Goal: Transaction & Acquisition: Download file/media

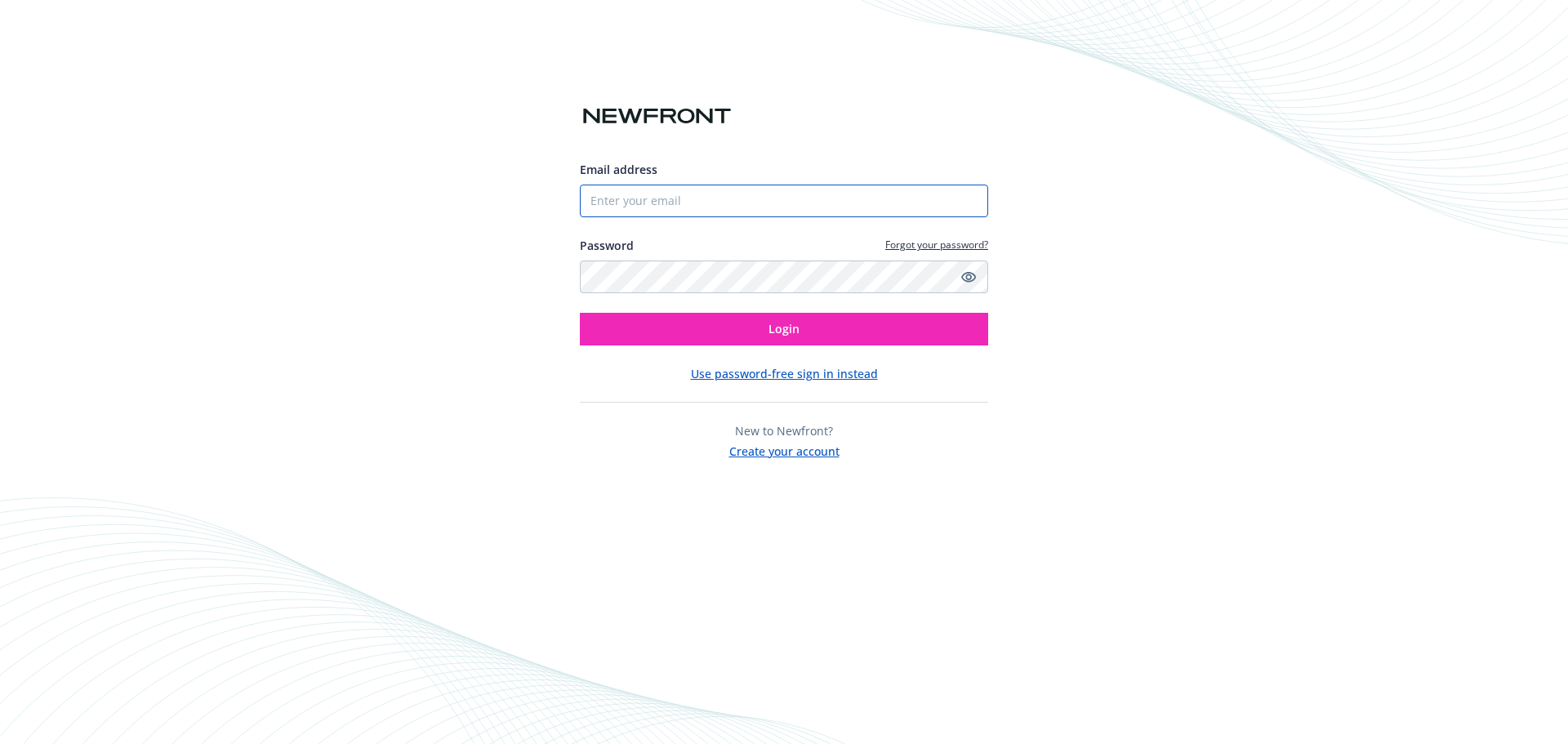
click at [674, 206] on input "Email address" at bounding box center [784, 201] width 408 height 33
type input "[EMAIL_ADDRESS][DOMAIN_NAME]"
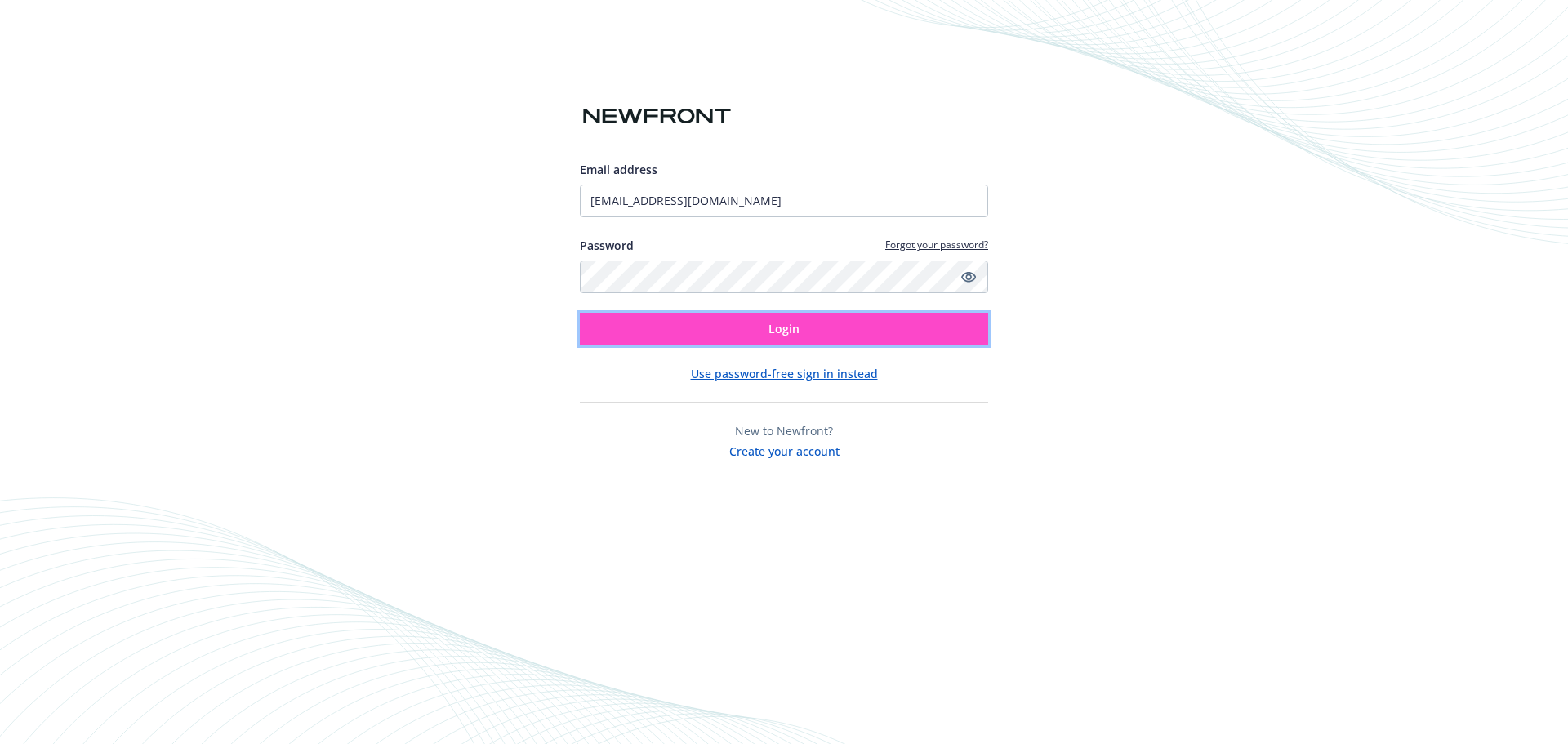
click at [720, 326] on button "Login" at bounding box center [784, 330] width 408 height 33
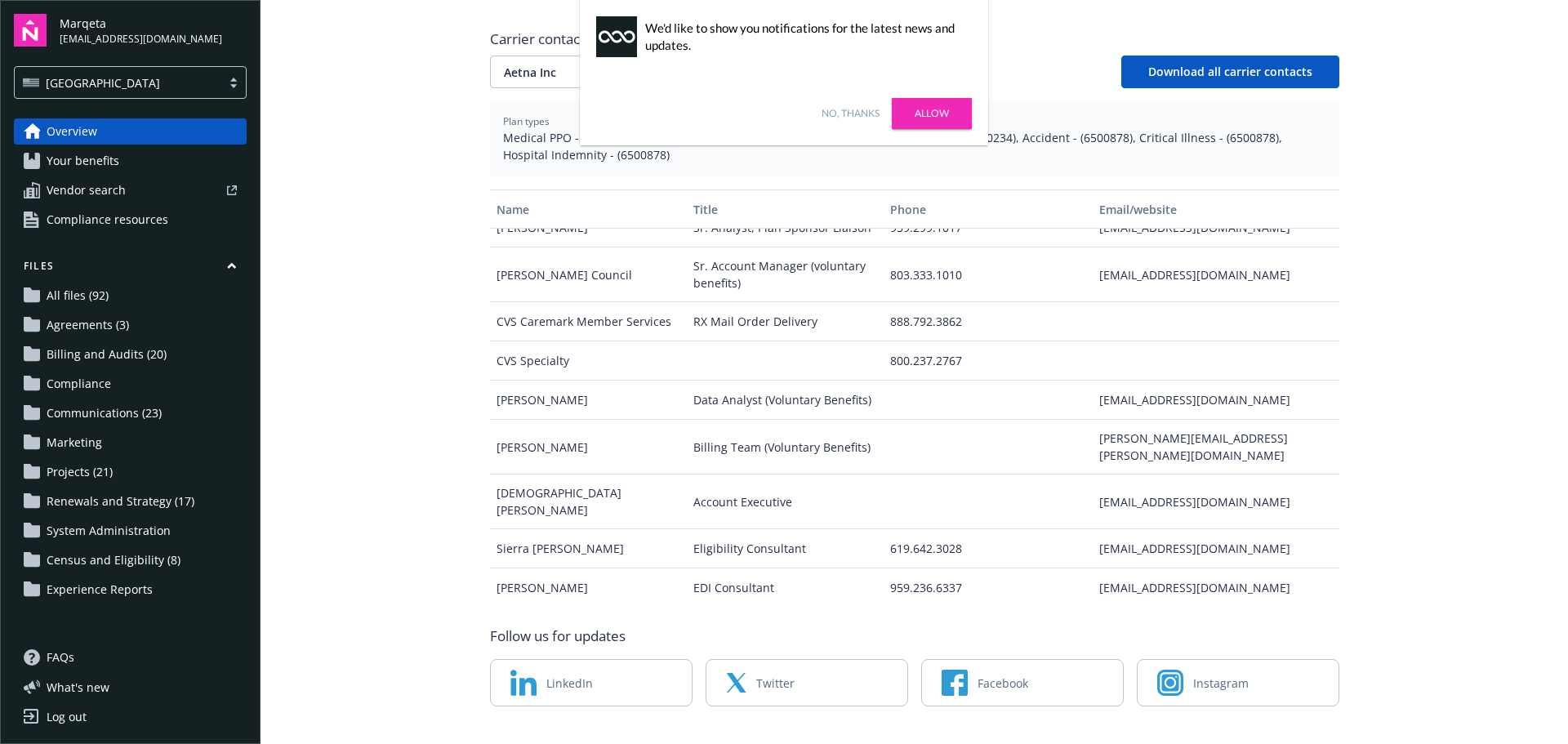
scroll to position [317, 0]
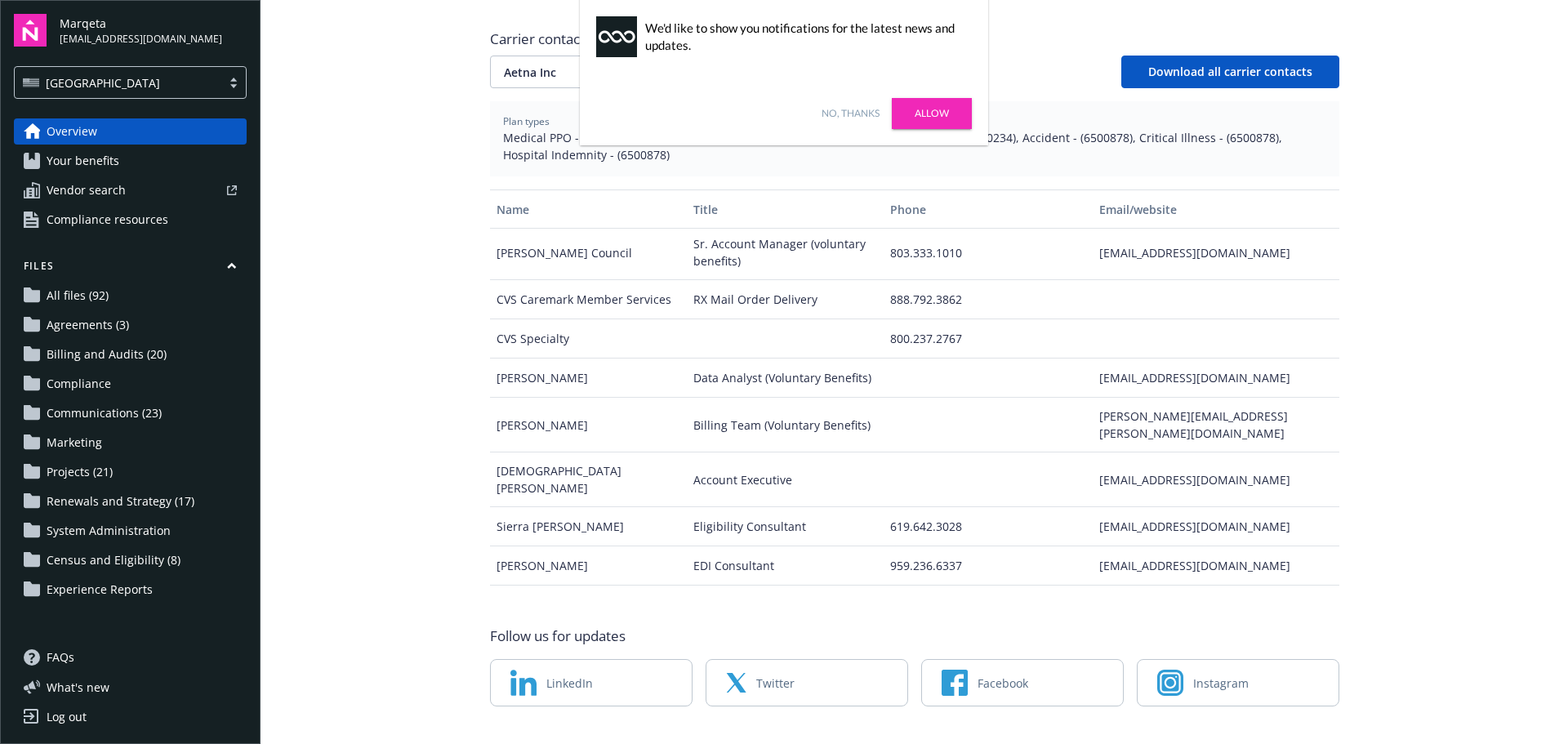
click at [952, 112] on link "Allow" at bounding box center [931, 114] width 80 height 31
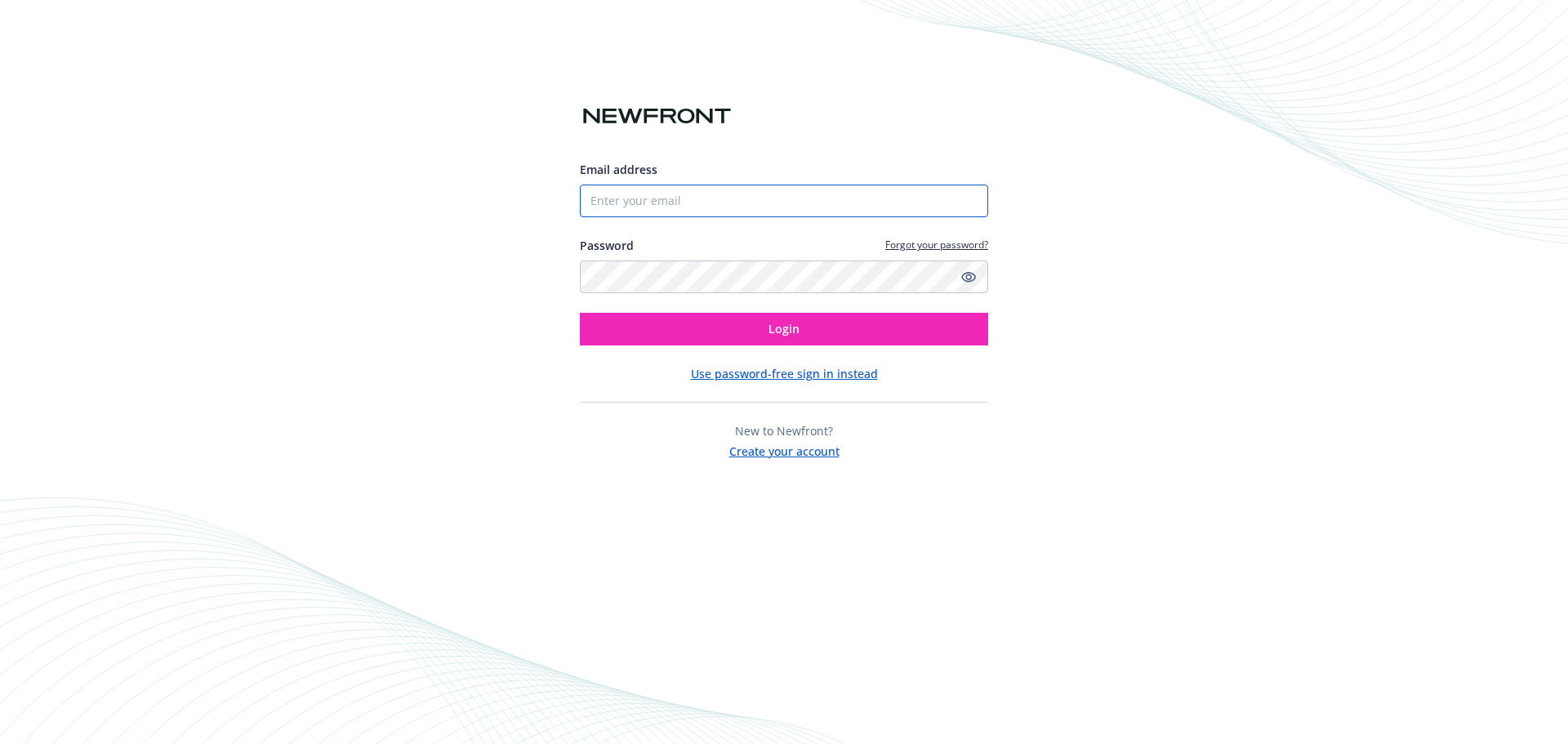
click at [784, 212] on input "Email address" at bounding box center [784, 201] width 408 height 33
type input "[EMAIL_ADDRESS][DOMAIN_NAME]"
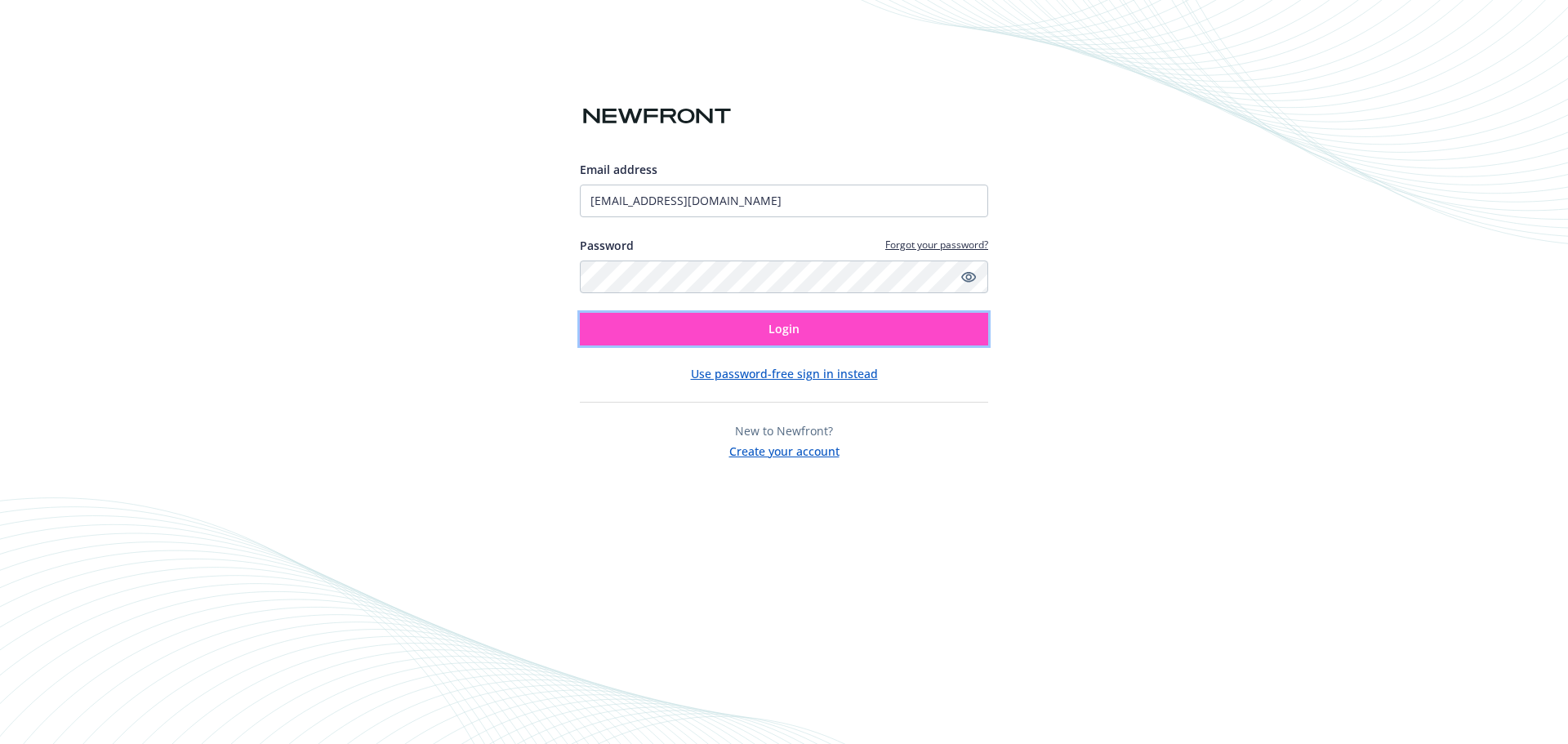
click at [915, 336] on button "Login" at bounding box center [784, 330] width 408 height 33
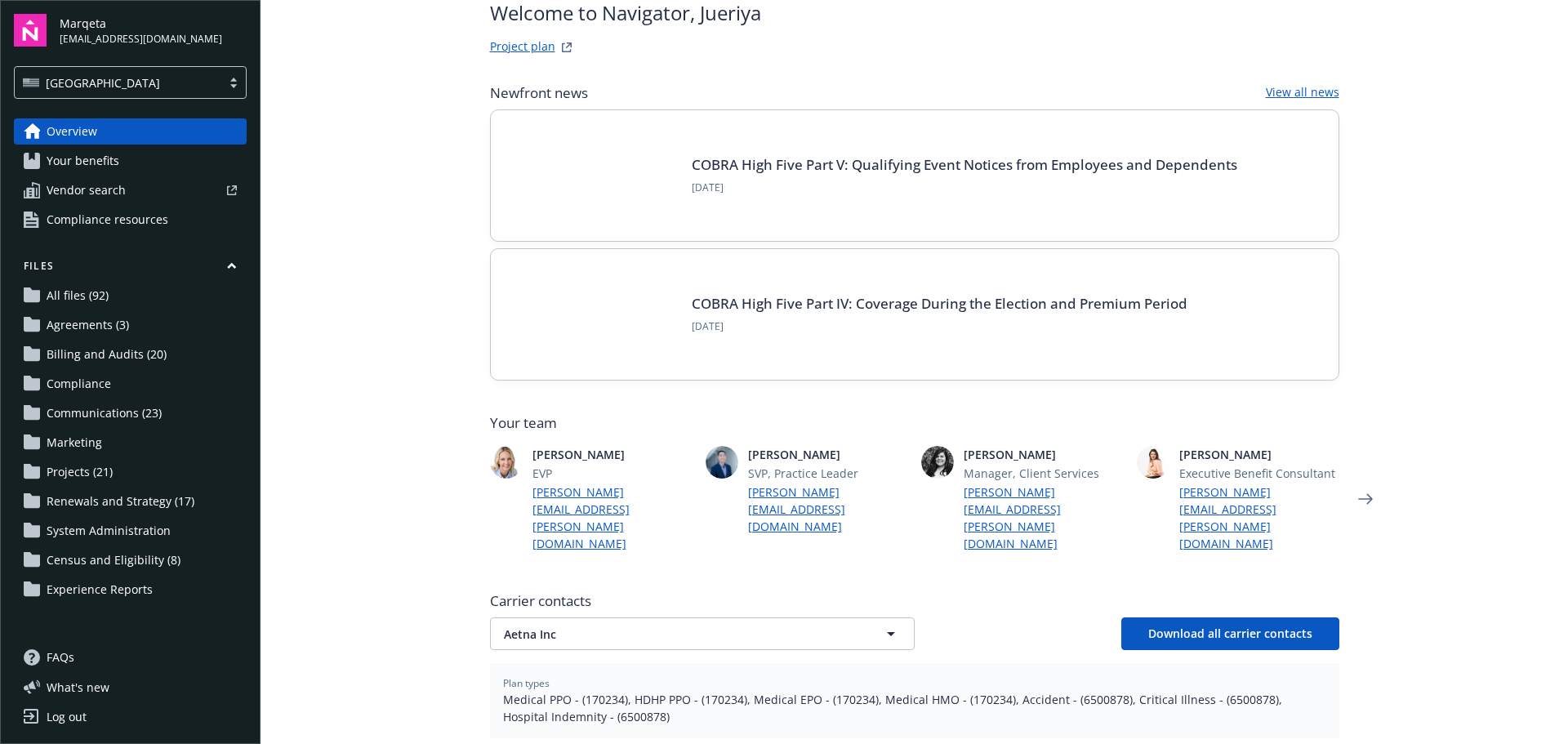
scroll to position [327, 0]
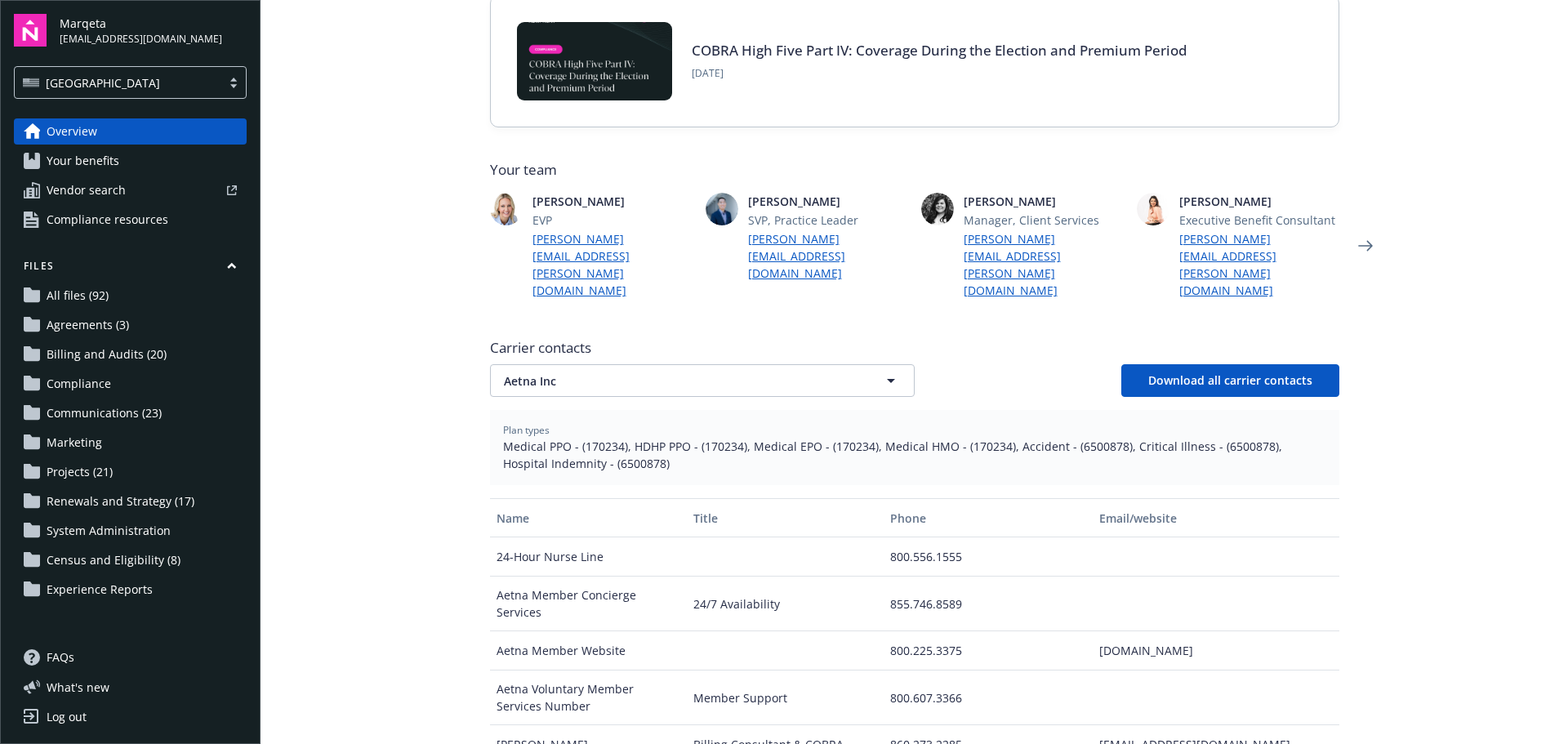
click at [115, 565] on span "Census and Eligibility (8)" at bounding box center [113, 560] width 134 height 26
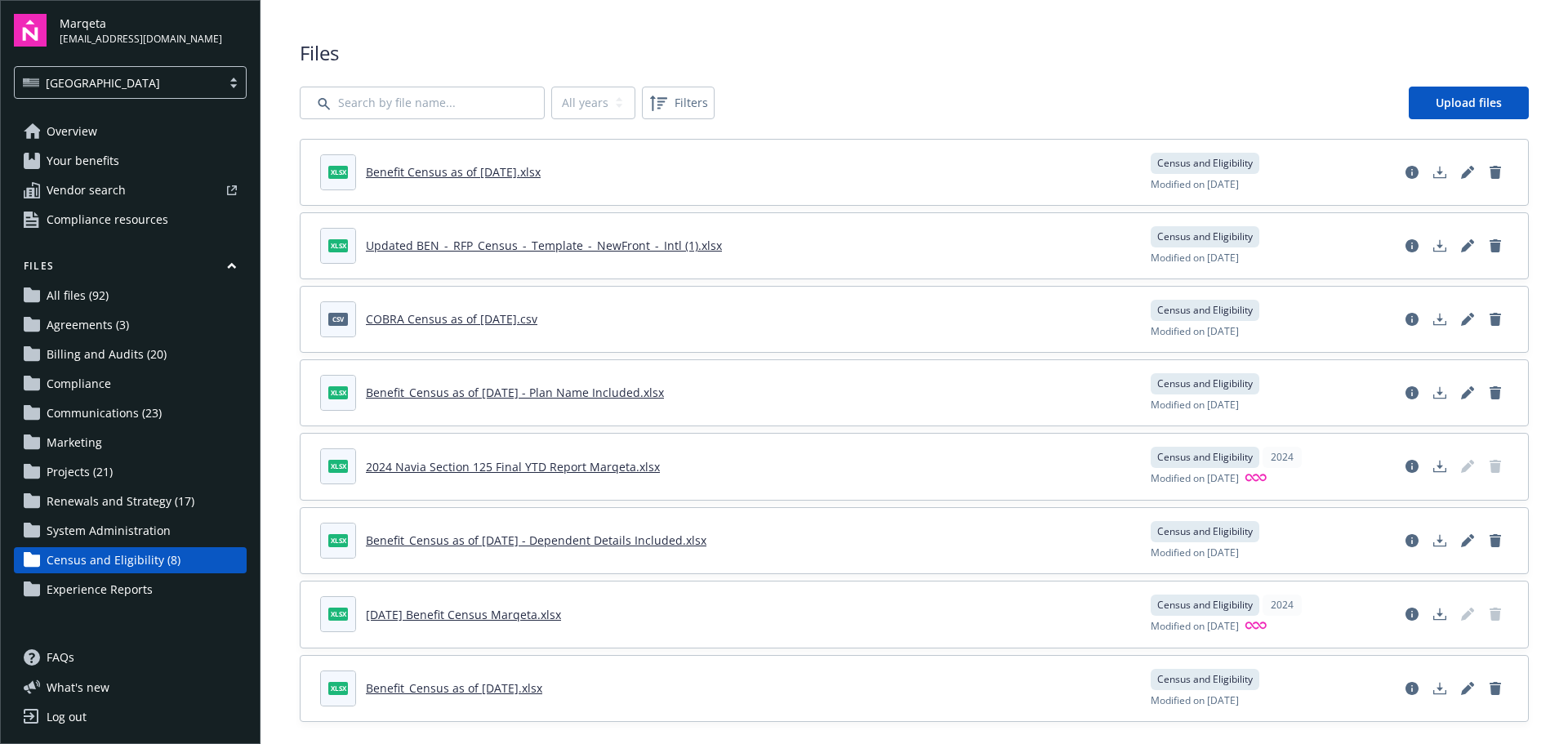
click at [106, 504] on span "Renewals and Strategy (17)" at bounding box center [120, 502] width 148 height 26
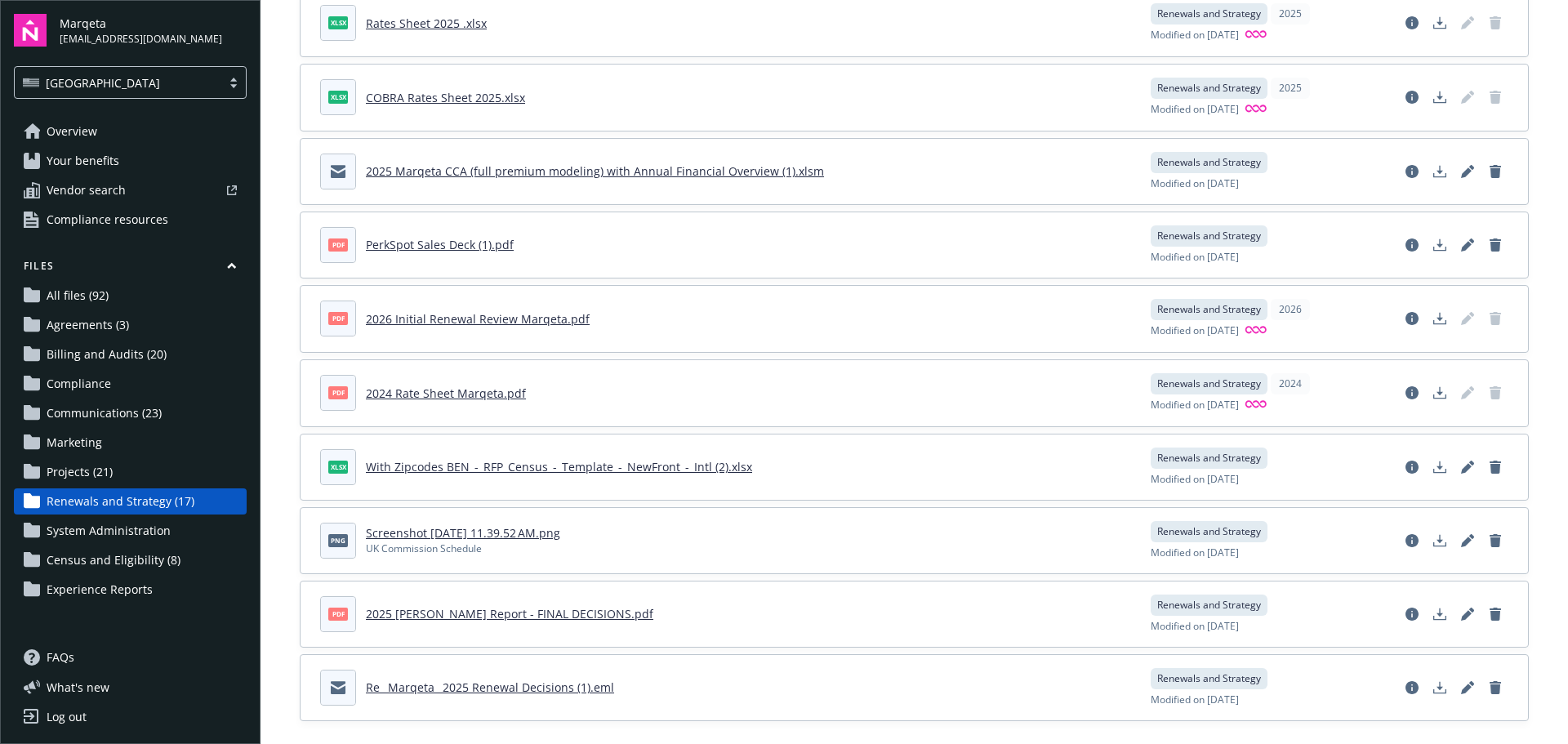
scroll to position [686, 0]
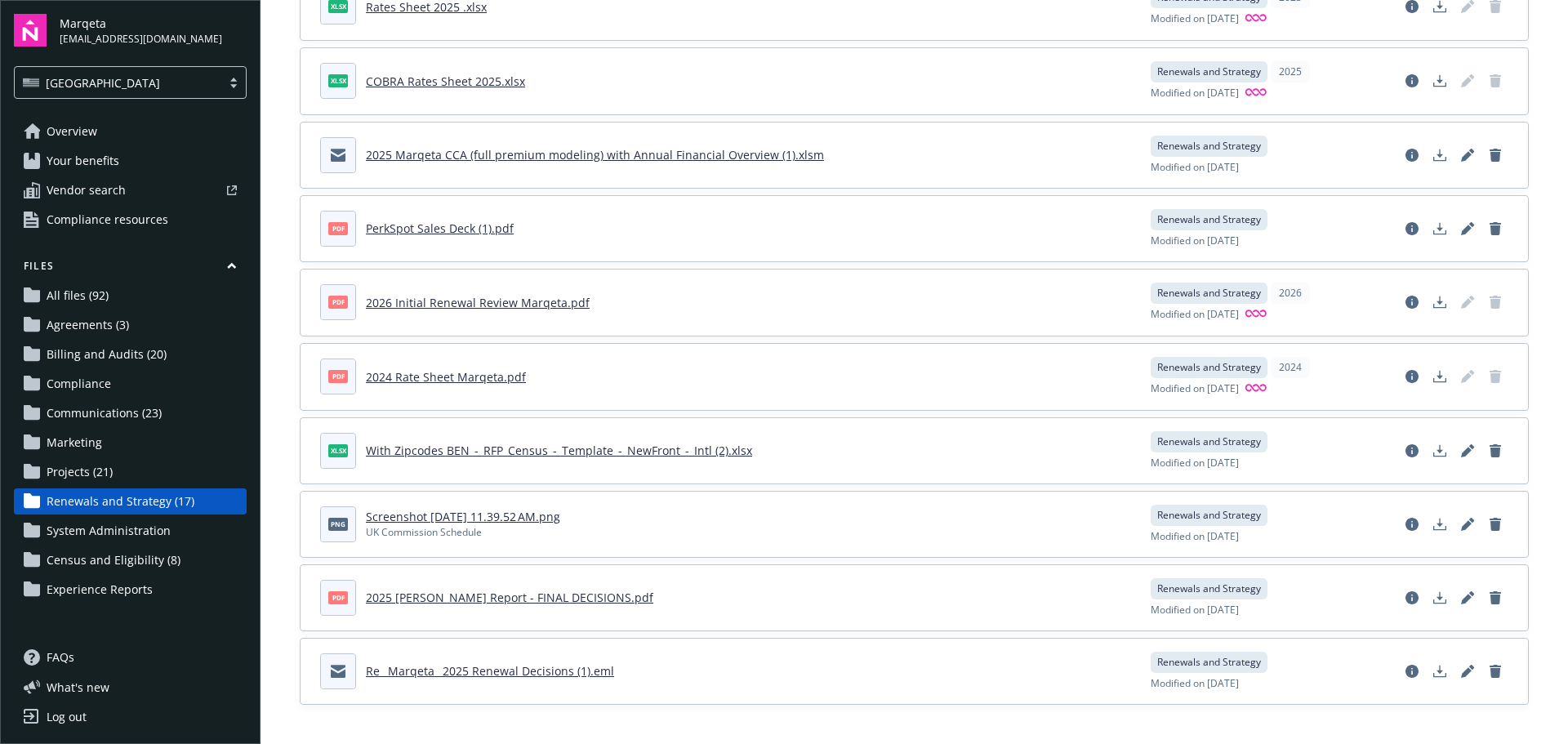
click at [74, 293] on span "All files (92)" at bounding box center [77, 296] width 62 height 26
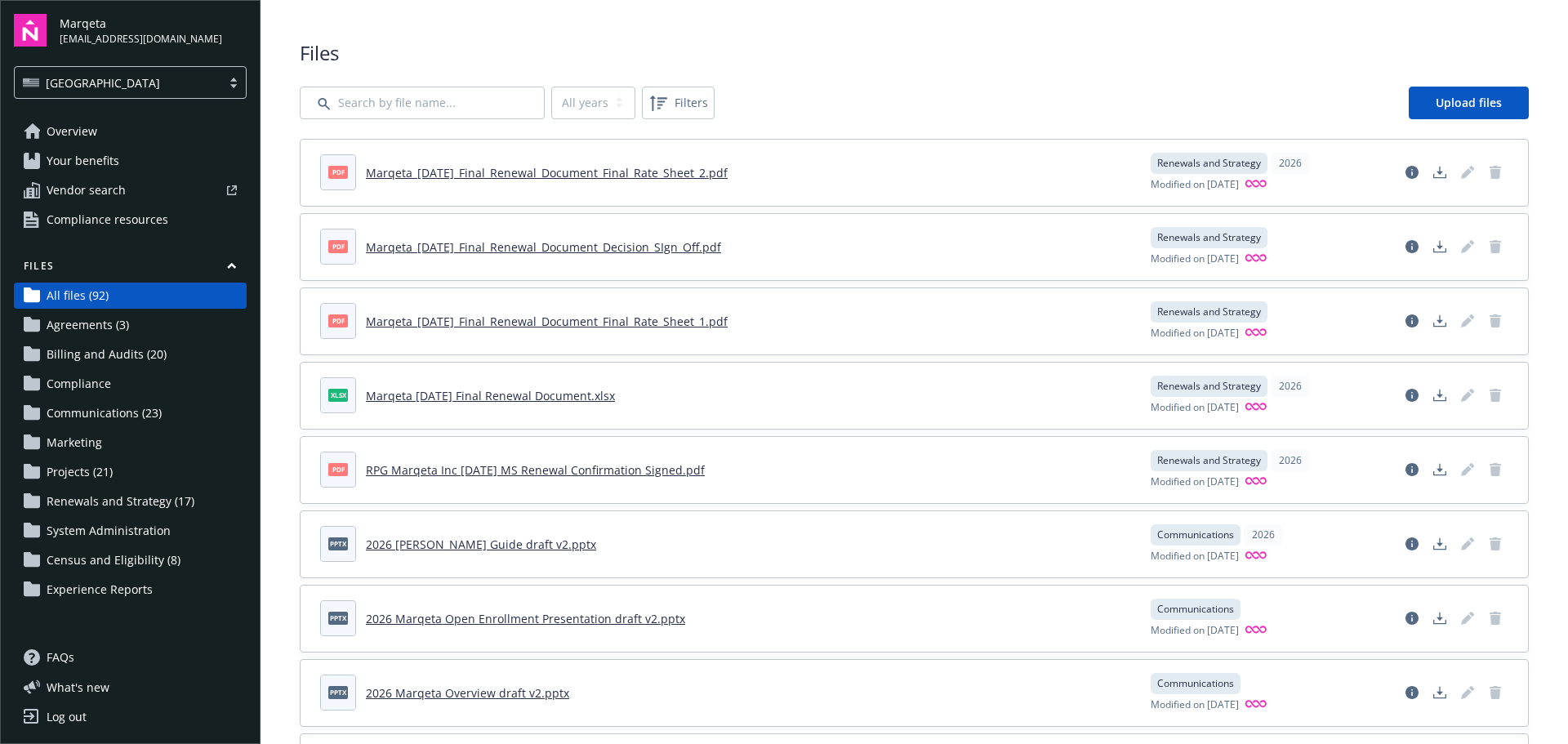
click at [177, 321] on link "Agreements (3)" at bounding box center [131, 326] width 233 height 26
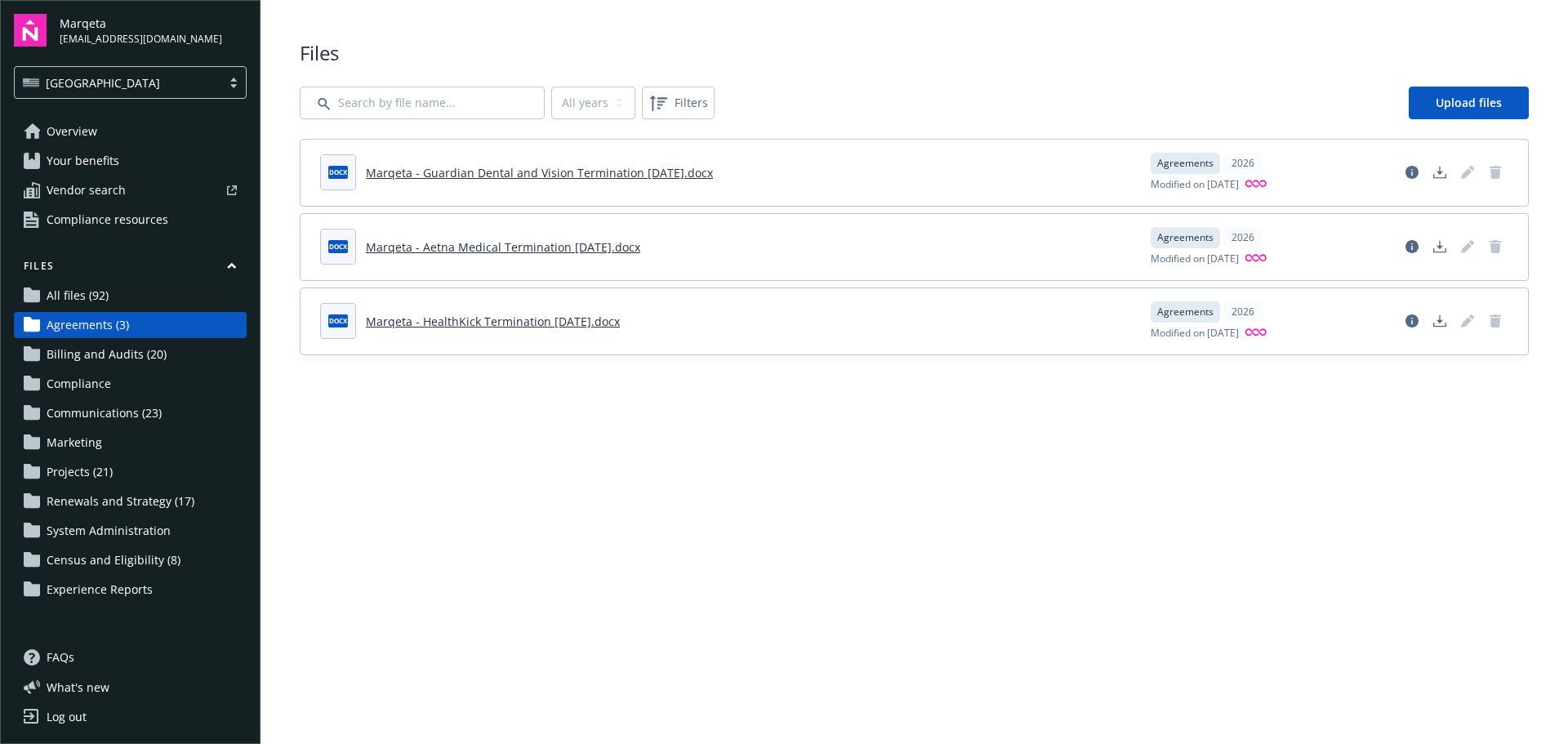
click at [180, 350] on link "Billing and Audits (20)" at bounding box center [131, 355] width 233 height 26
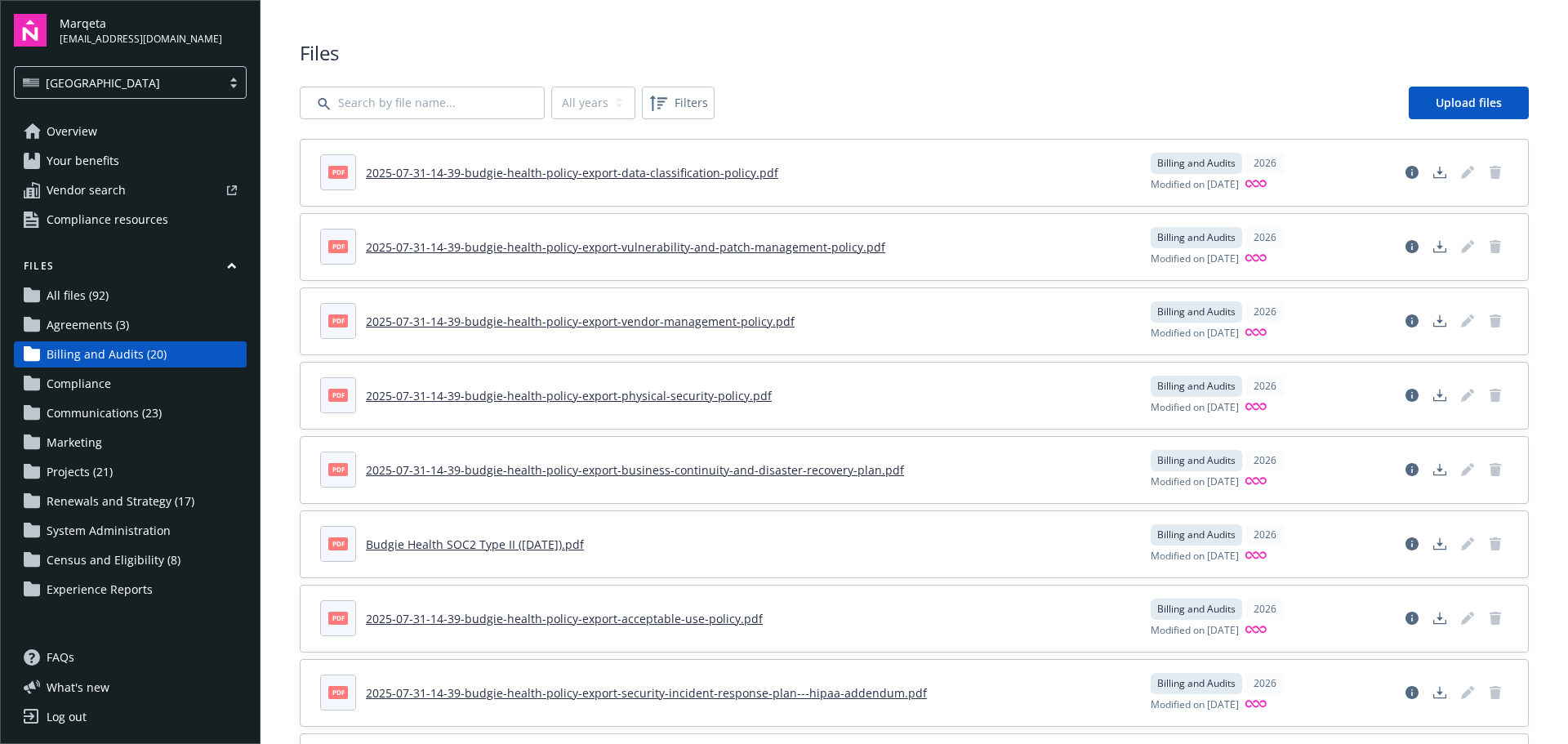
click at [181, 327] on link "Agreements (3)" at bounding box center [131, 326] width 233 height 26
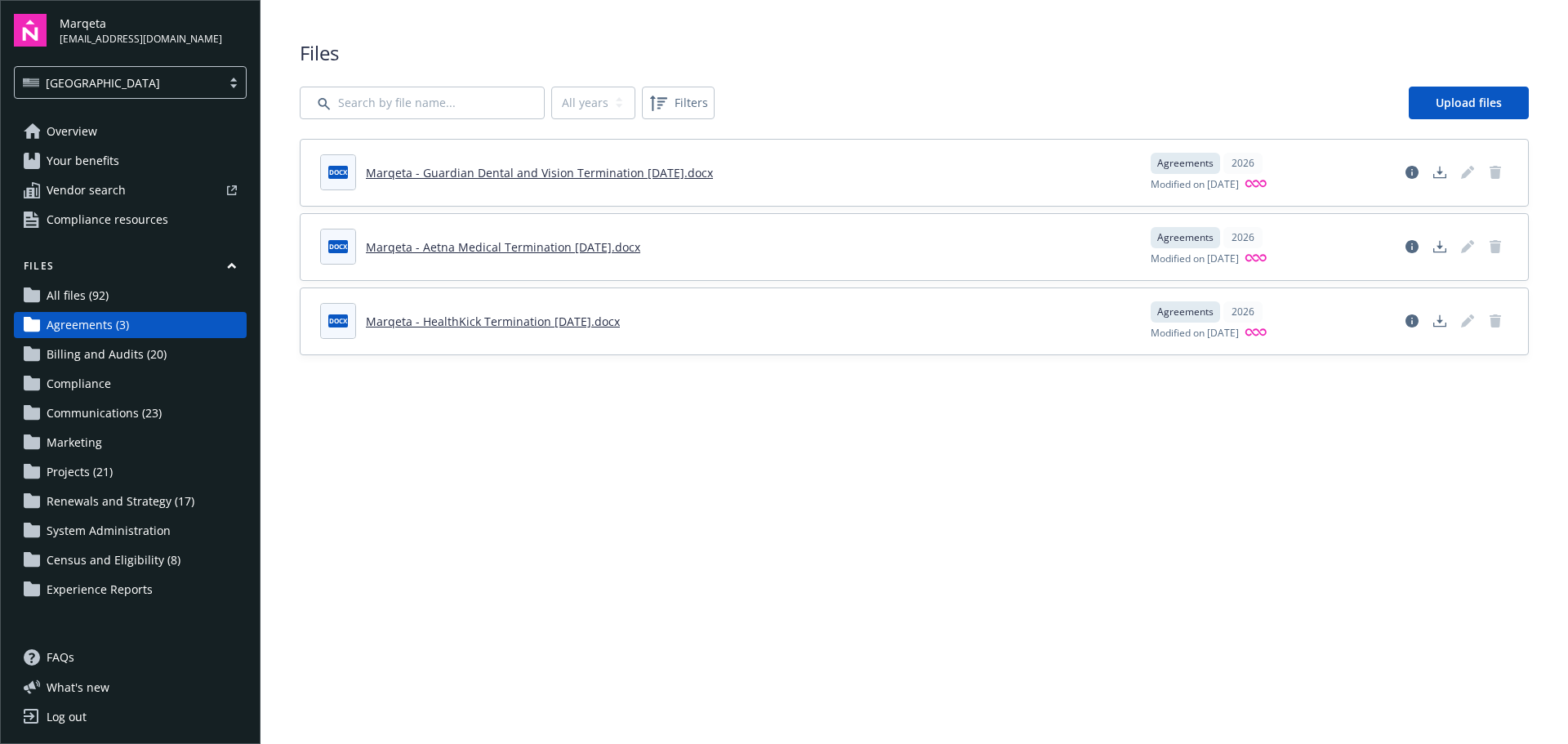
click at [185, 353] on link "Billing and Audits (20)" at bounding box center [131, 355] width 233 height 26
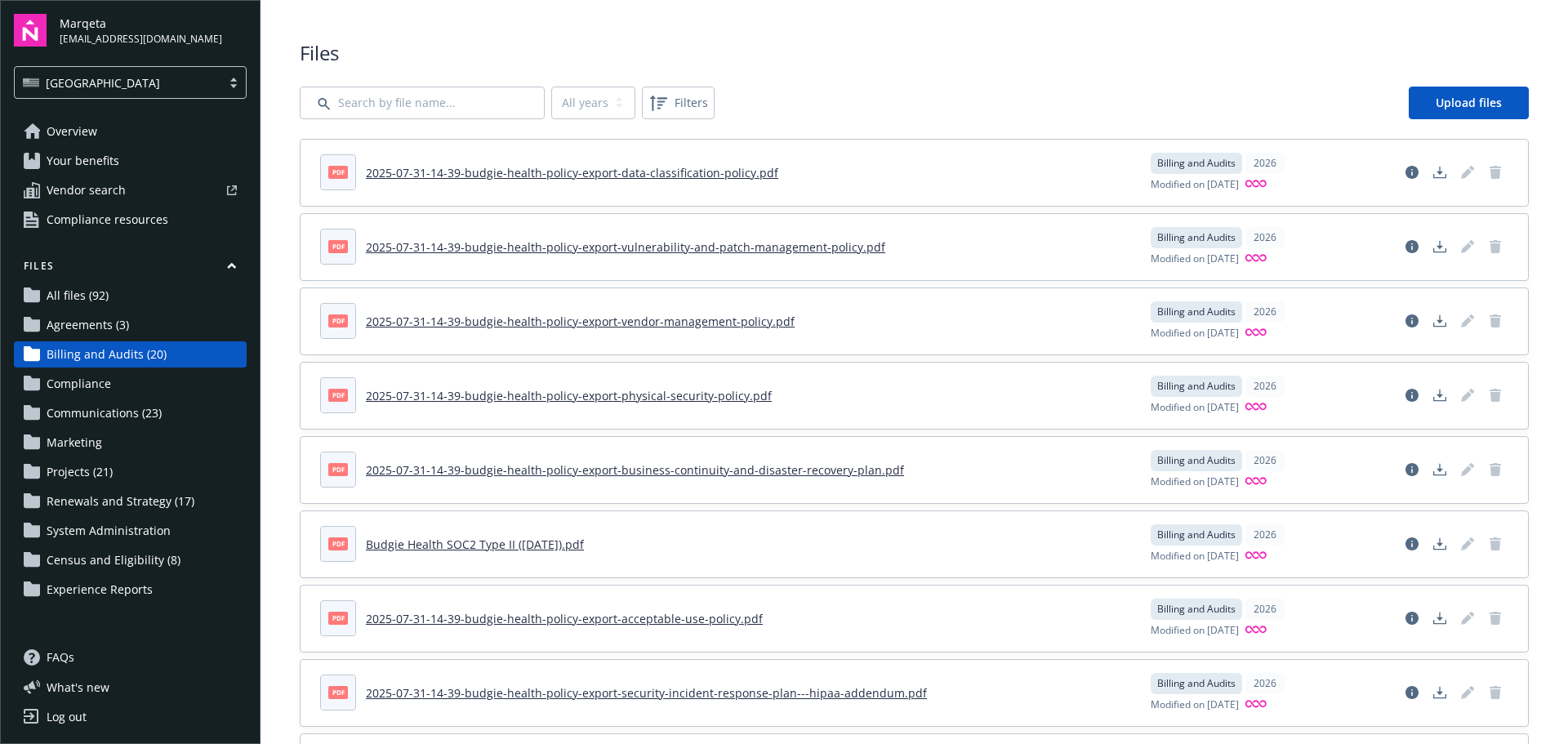
click at [183, 376] on link "Compliance" at bounding box center [131, 384] width 233 height 26
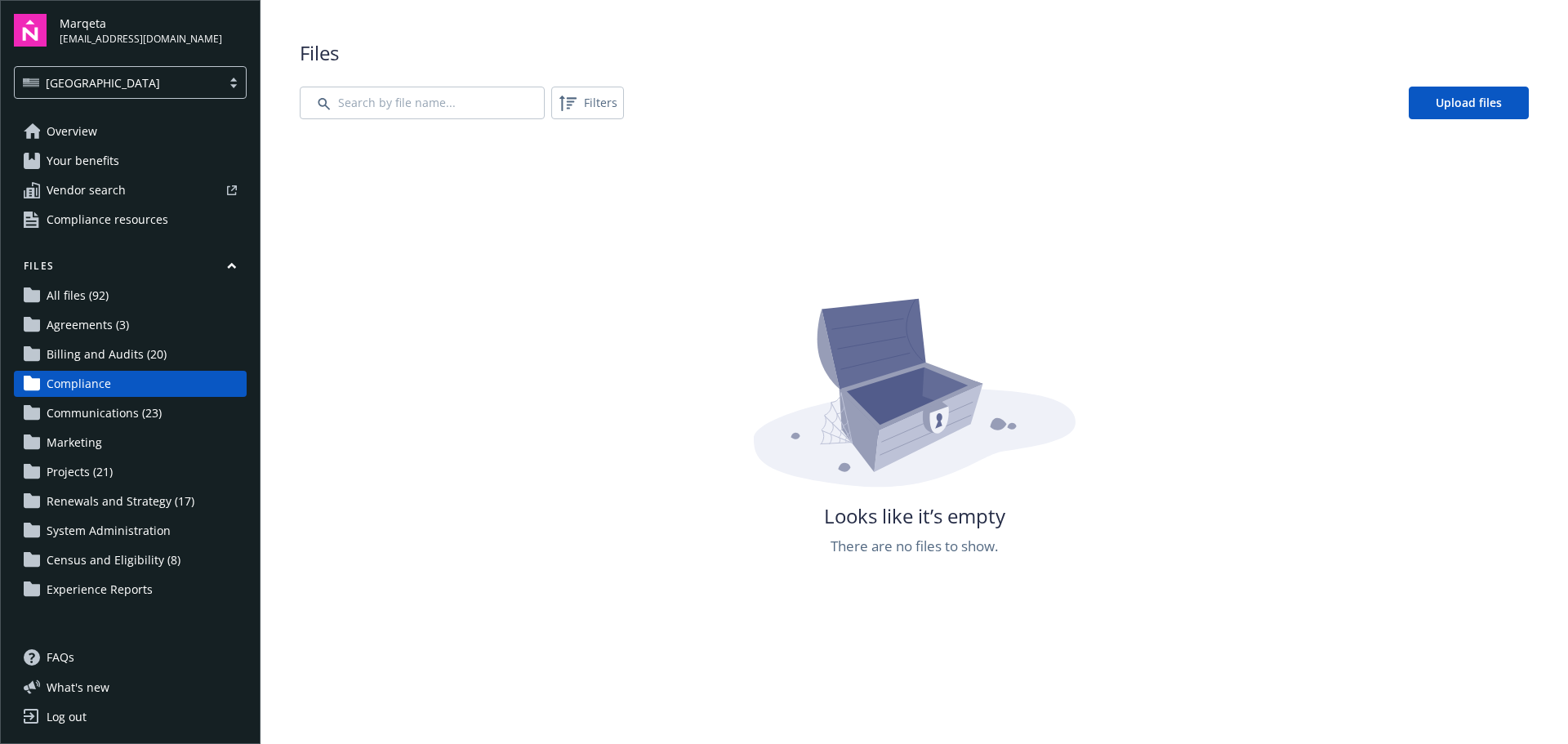
click at [178, 410] on link "Communications (23)" at bounding box center [131, 413] width 233 height 26
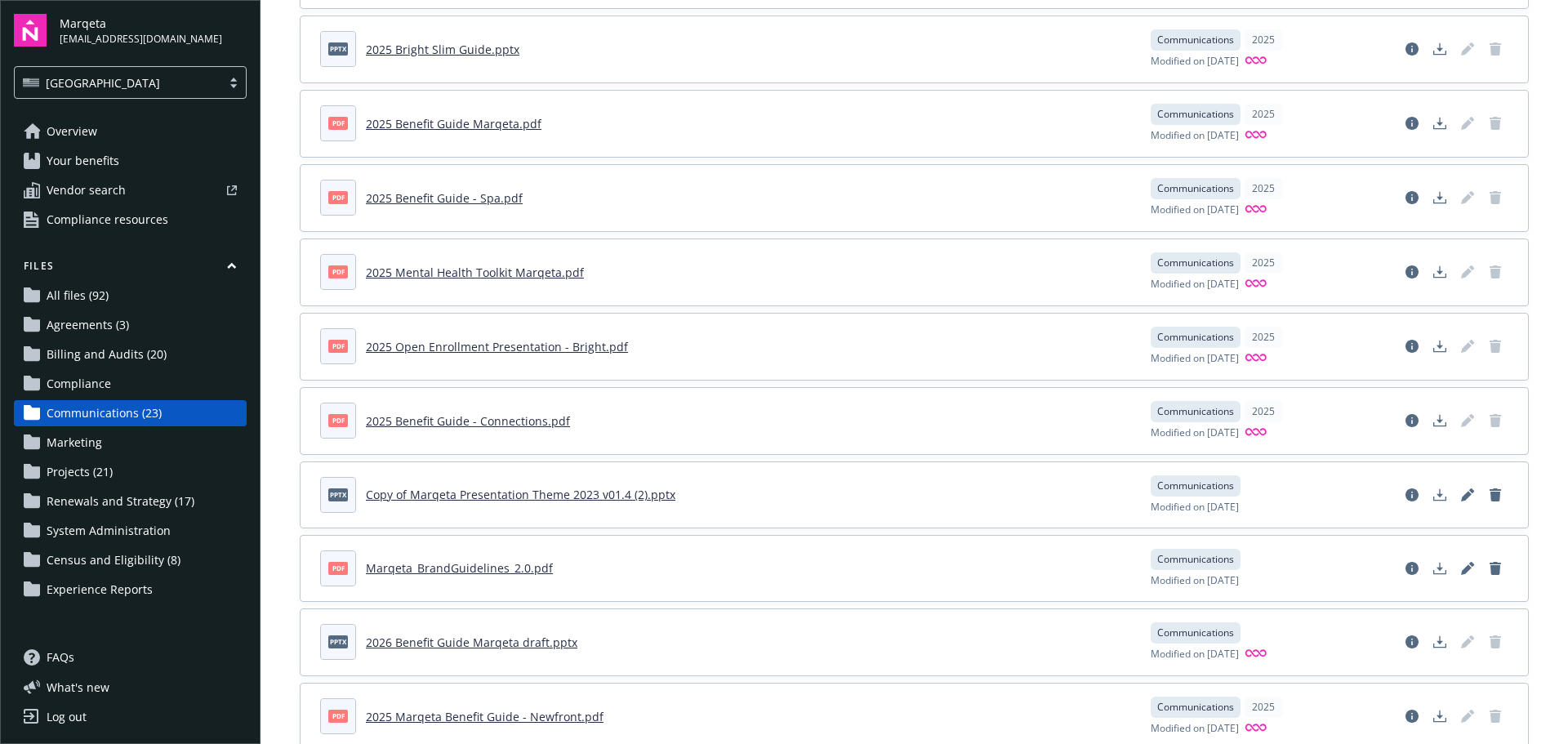
scroll to position [1136, 0]
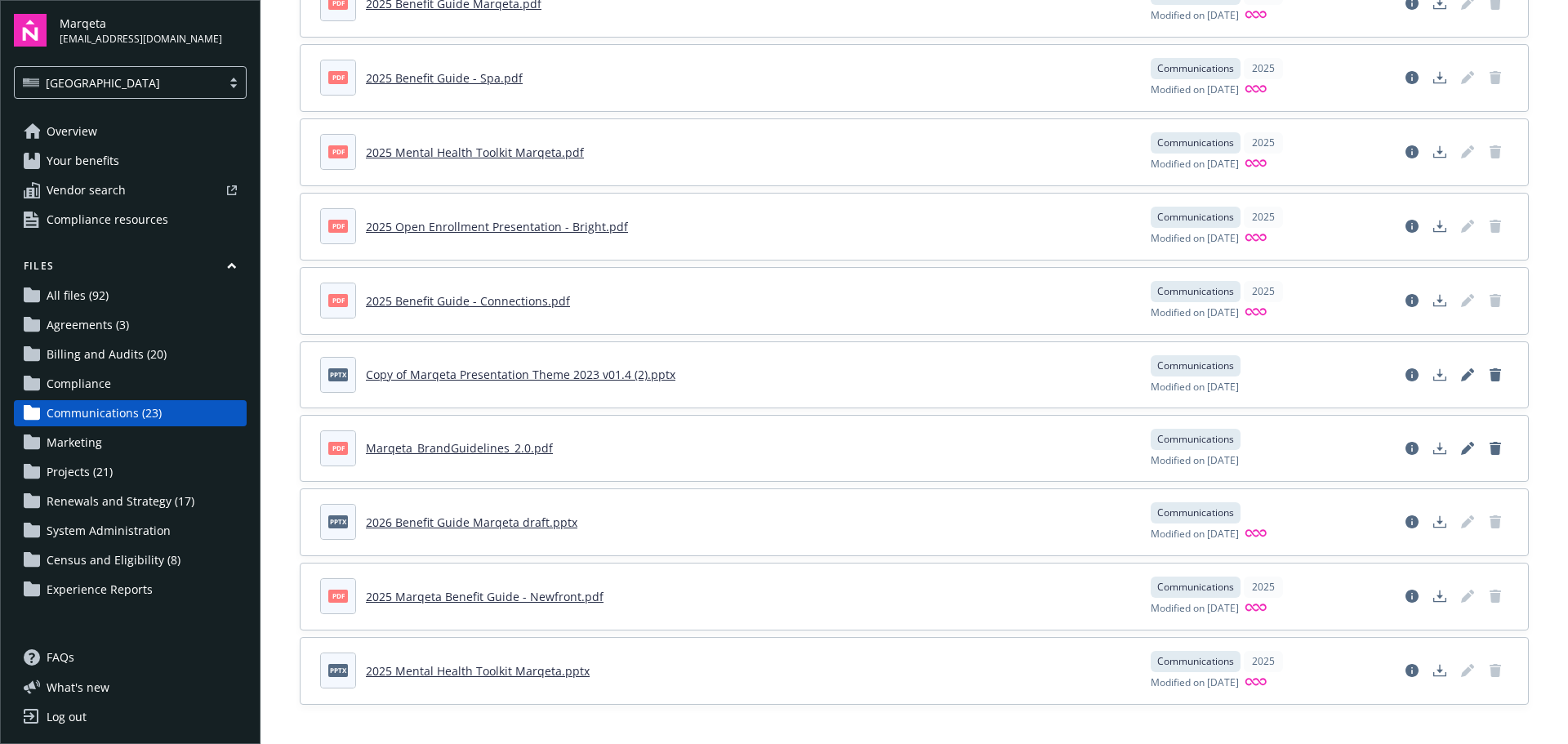
click at [61, 441] on span "Marketing" at bounding box center [74, 443] width 55 height 26
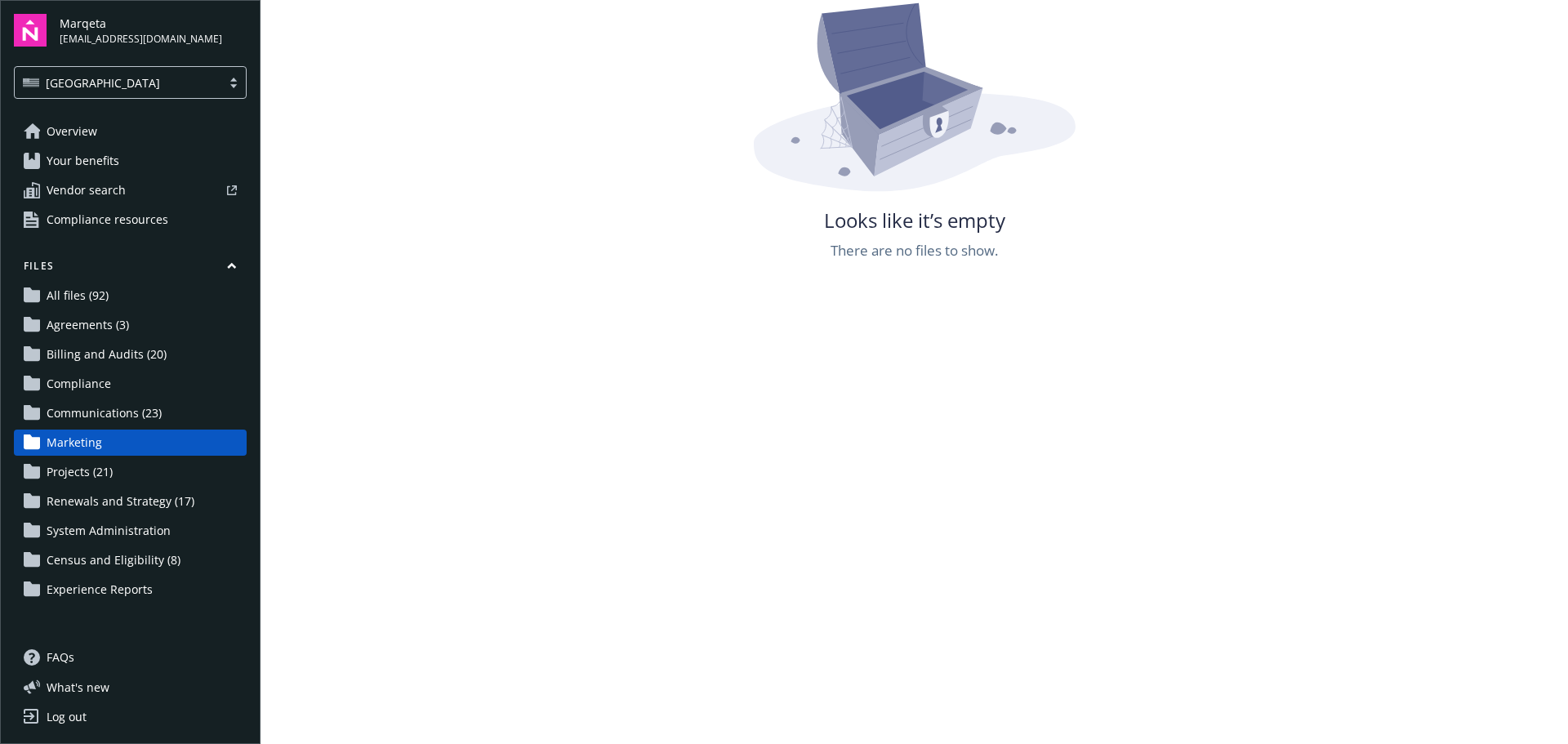
click at [81, 480] on span "Projects (21)" at bounding box center [79, 472] width 66 height 26
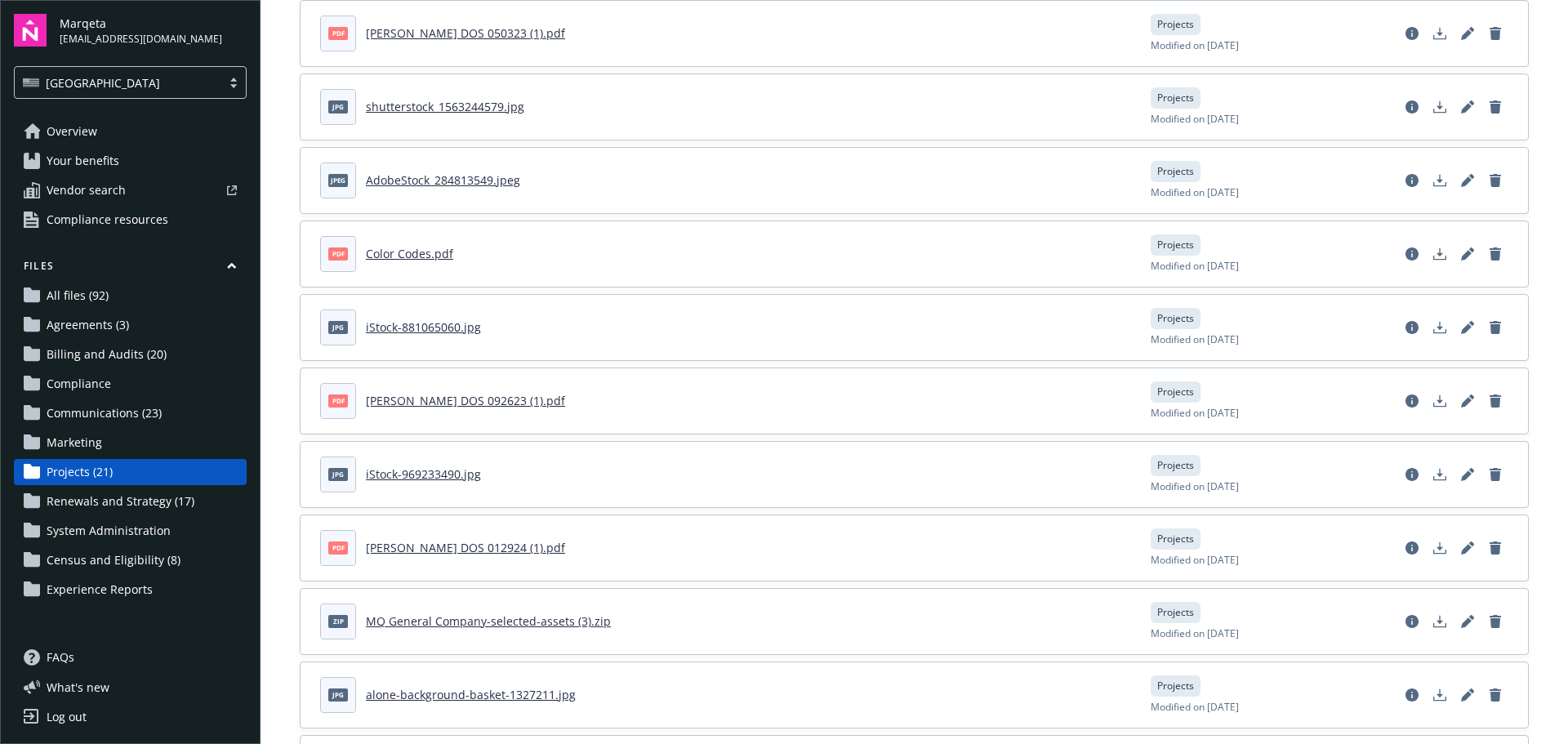
scroll to position [971, 0]
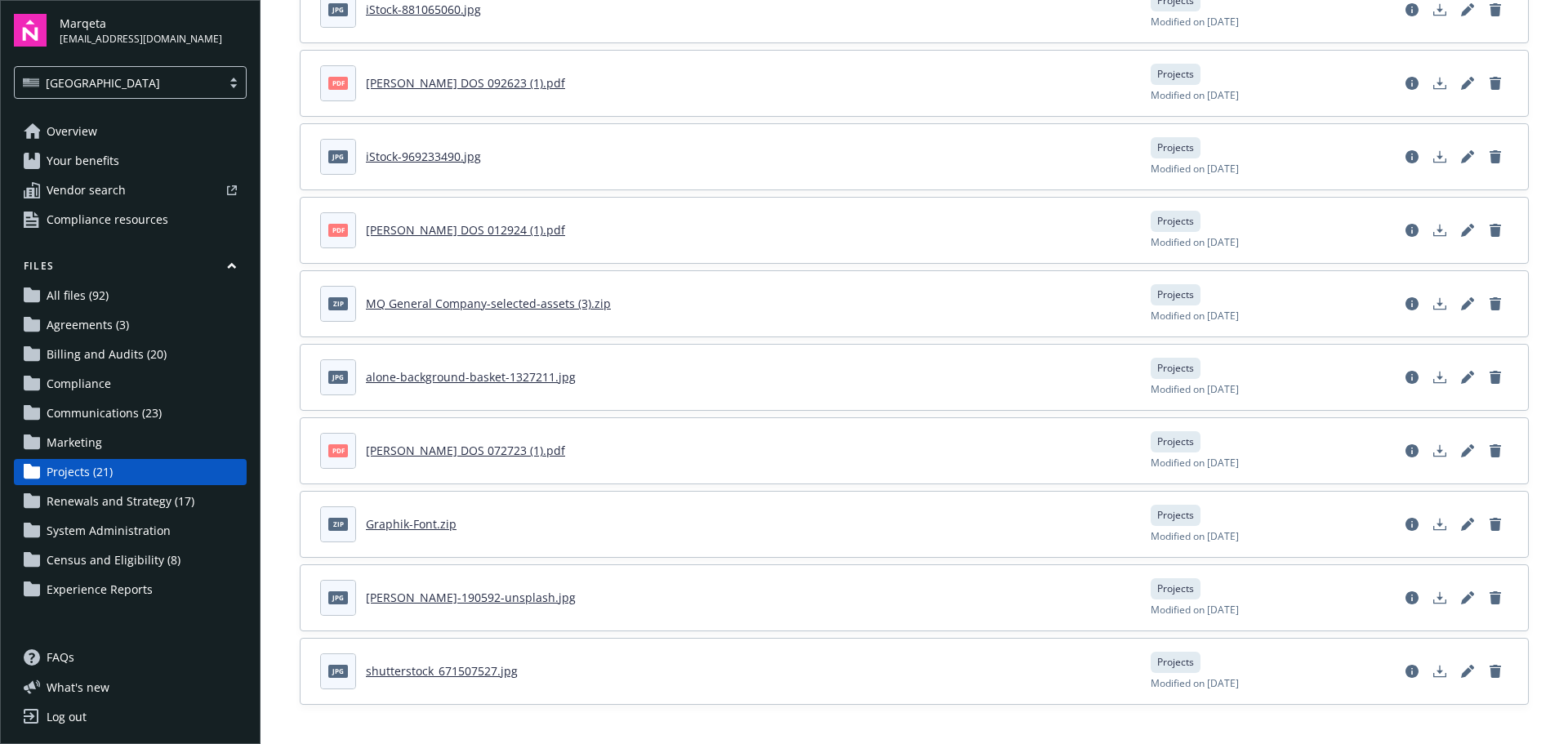
click at [88, 500] on span "Renewals and Strategy (17)" at bounding box center [120, 502] width 148 height 26
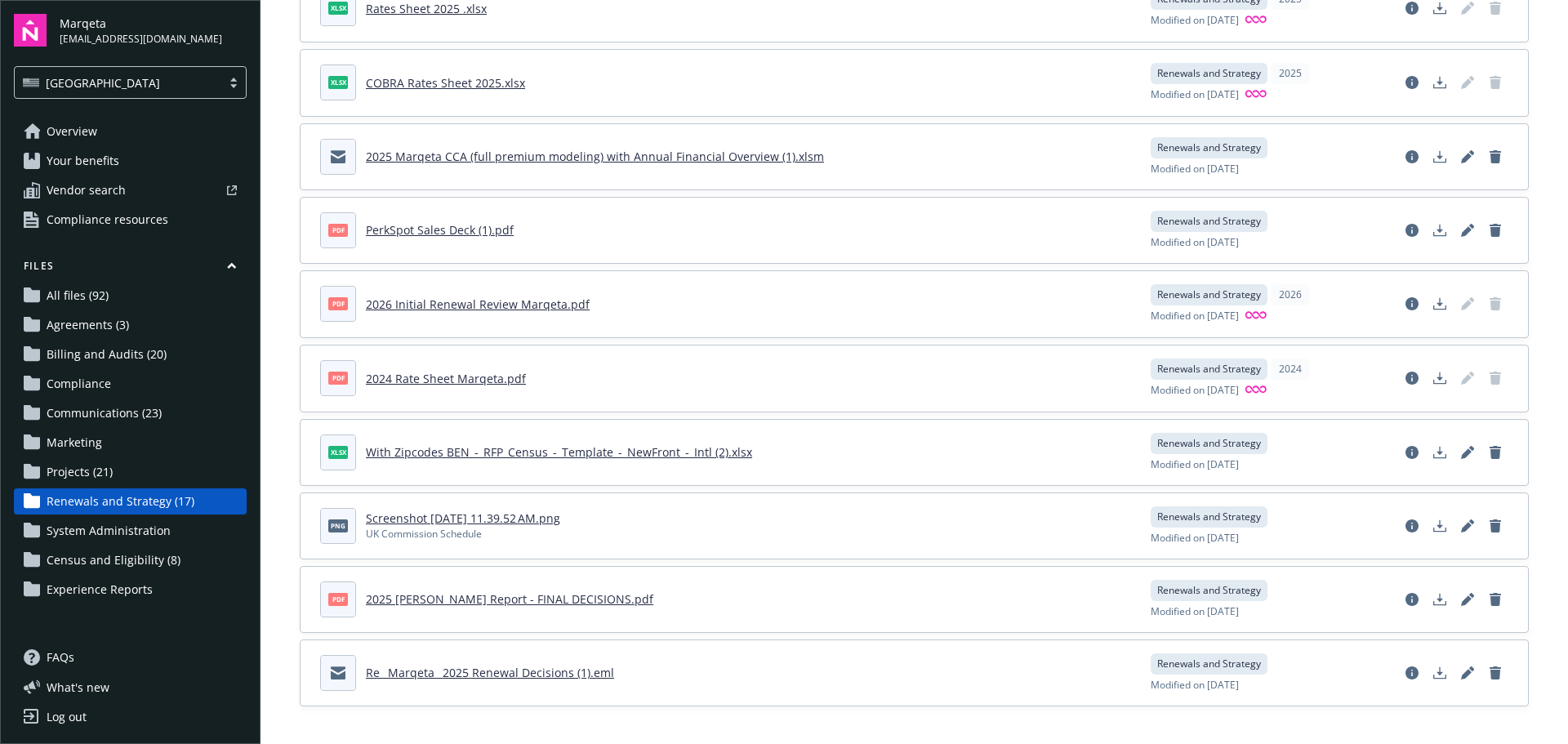
scroll to position [686, 0]
click at [159, 532] on span "System Administration" at bounding box center [108, 532] width 124 height 26
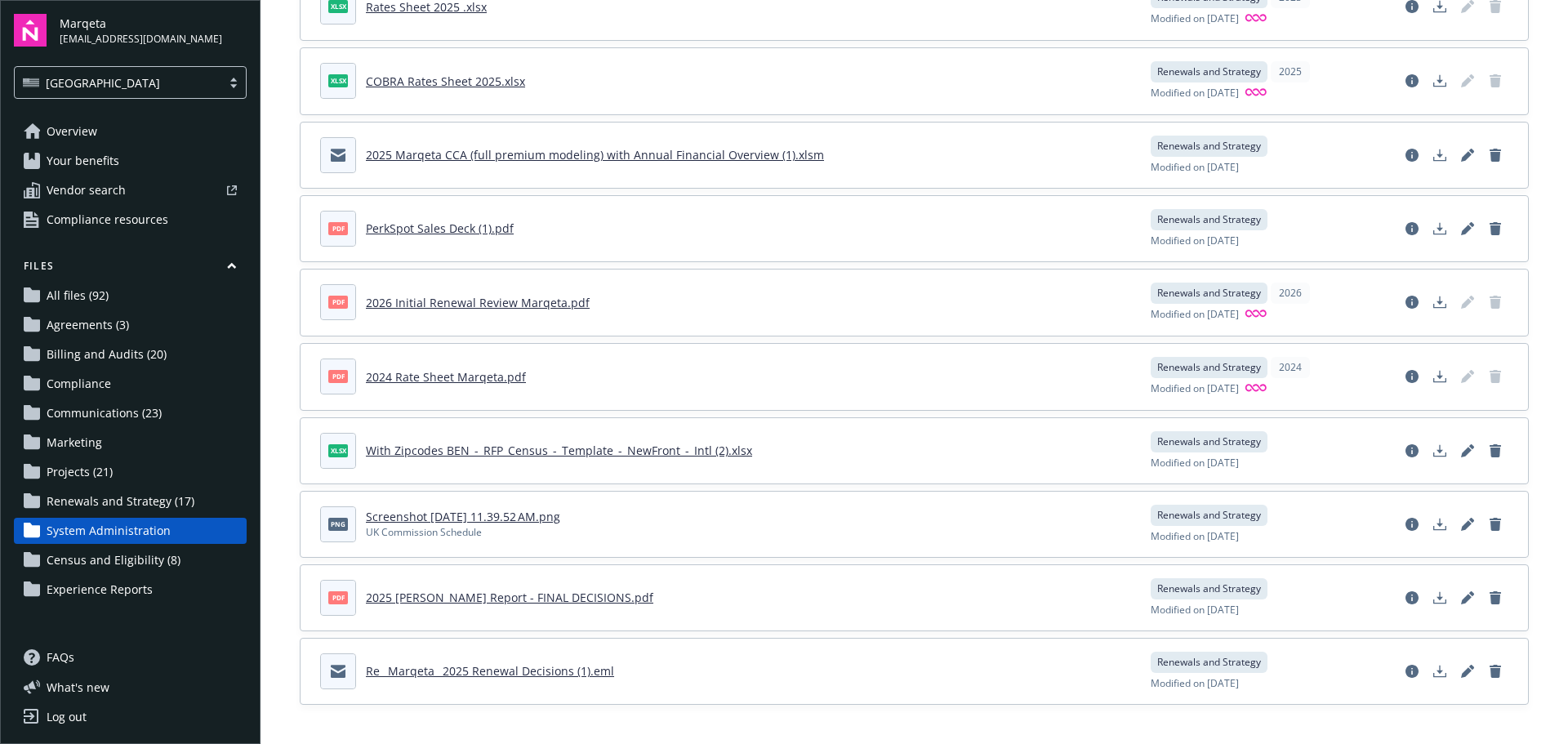
scroll to position [296, 0]
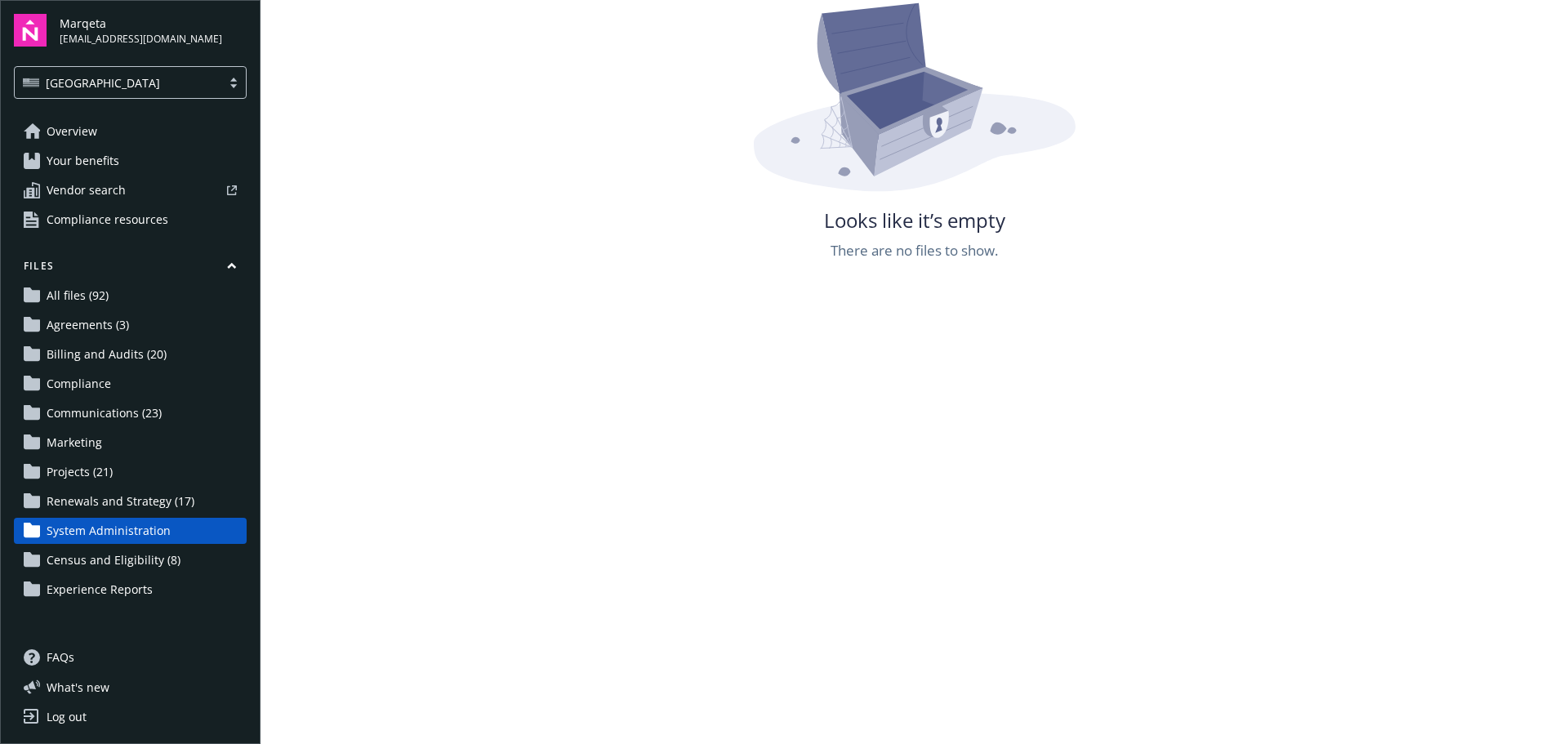
click at [154, 556] on span "Census and Eligibility (8)" at bounding box center [113, 560] width 134 height 26
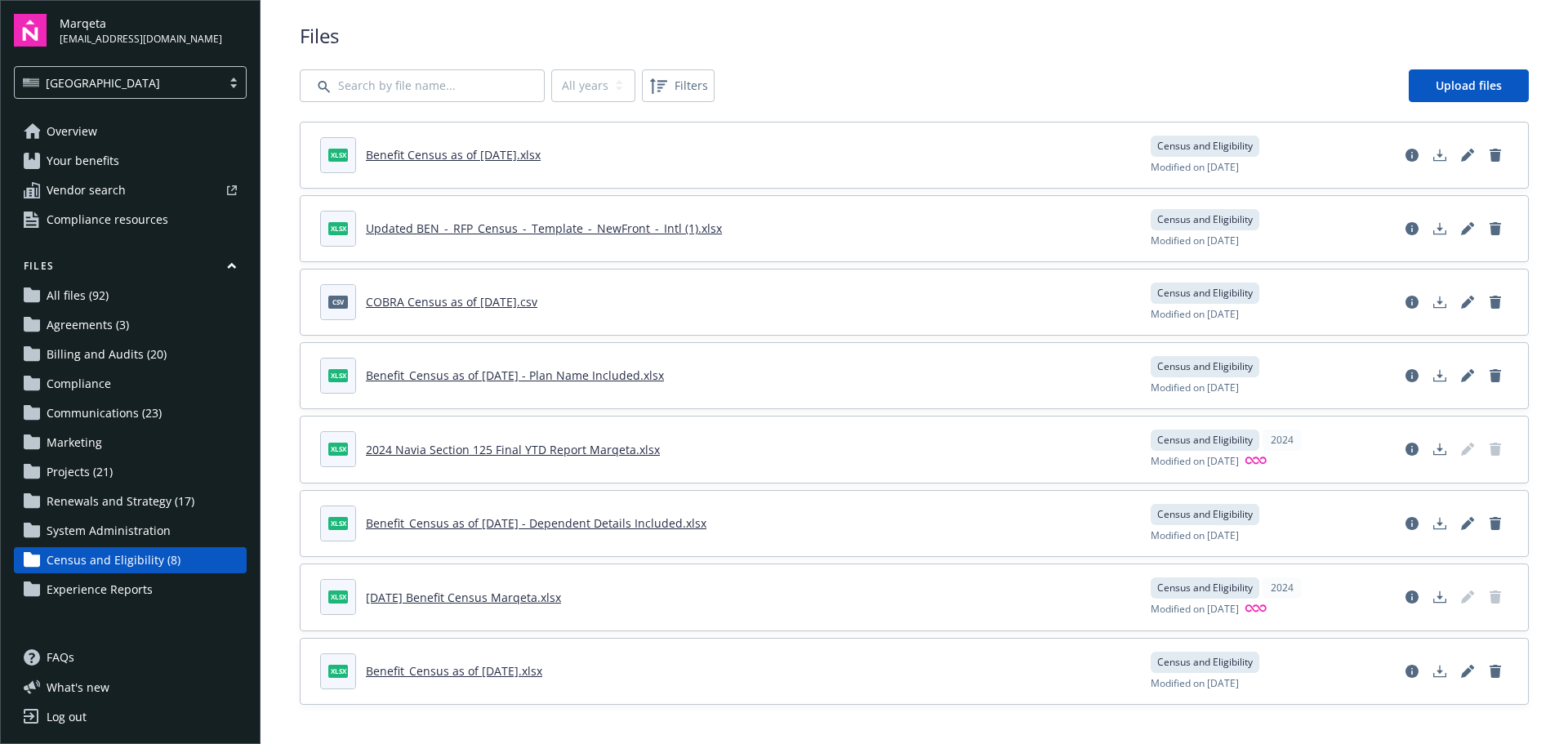
scroll to position [17, 0]
click at [113, 599] on span "Experience Reports" at bounding box center [99, 590] width 106 height 26
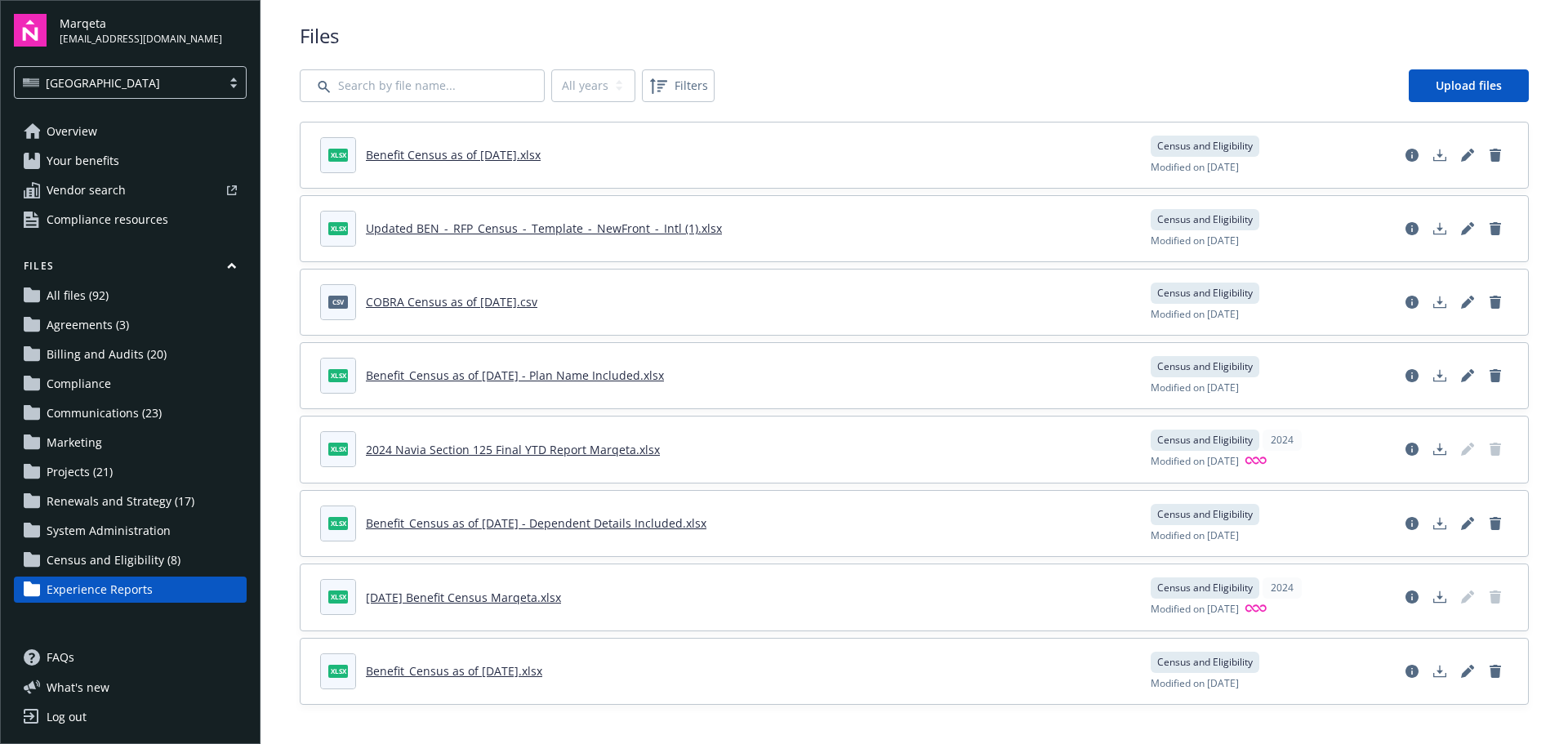
scroll to position [296, 0]
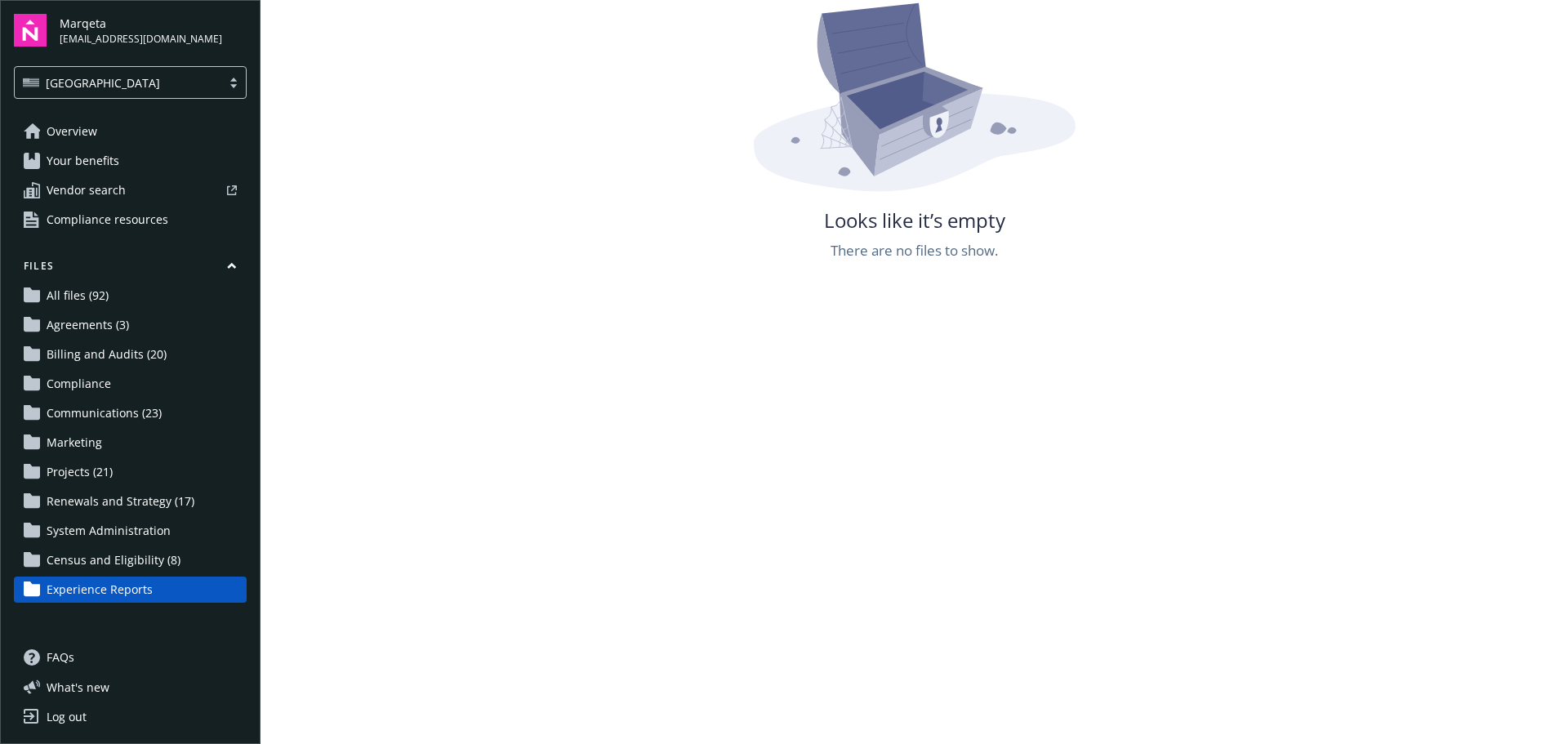
click at [99, 300] on span "All files (92)" at bounding box center [77, 296] width 62 height 26
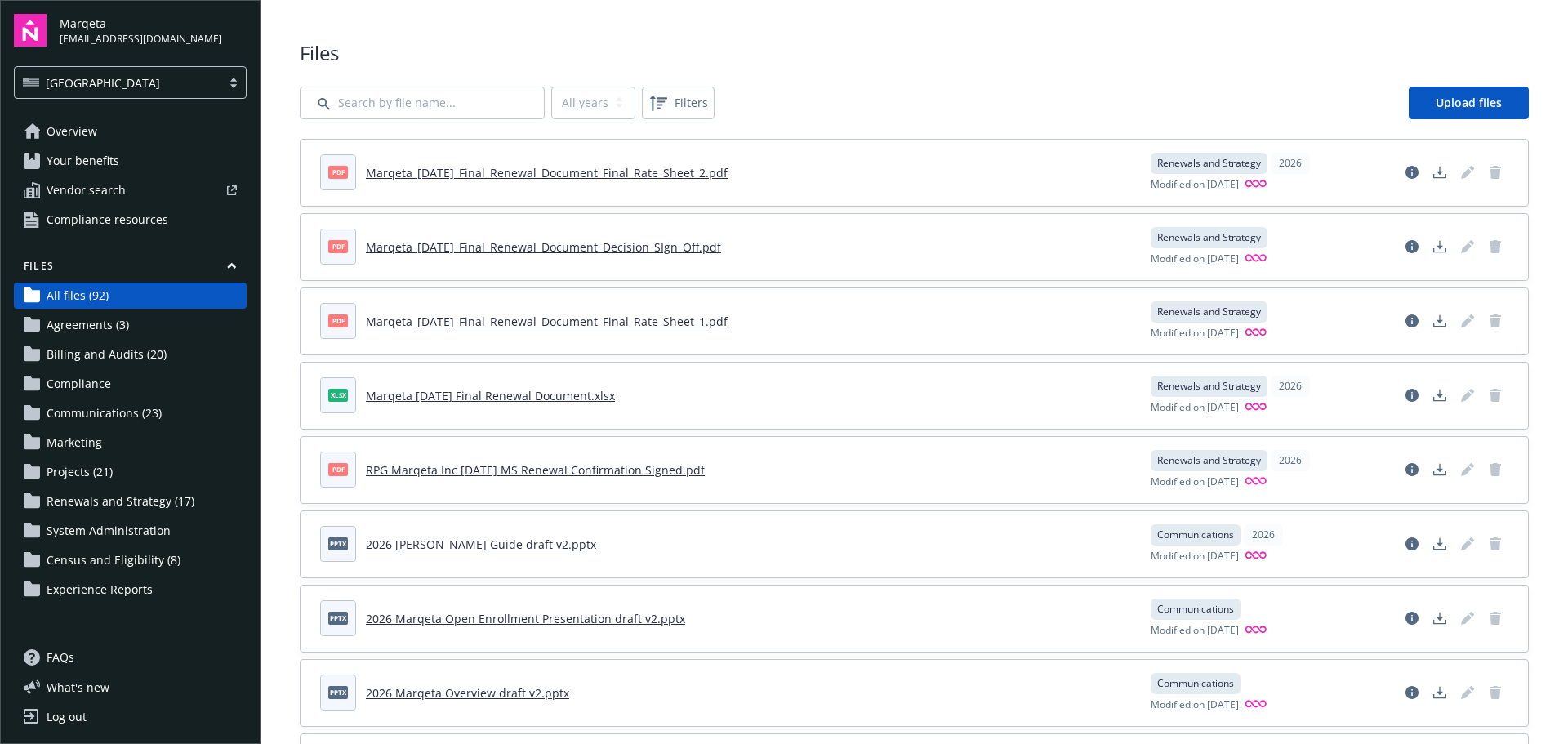
click at [124, 135] on link "Overview" at bounding box center [131, 131] width 233 height 26
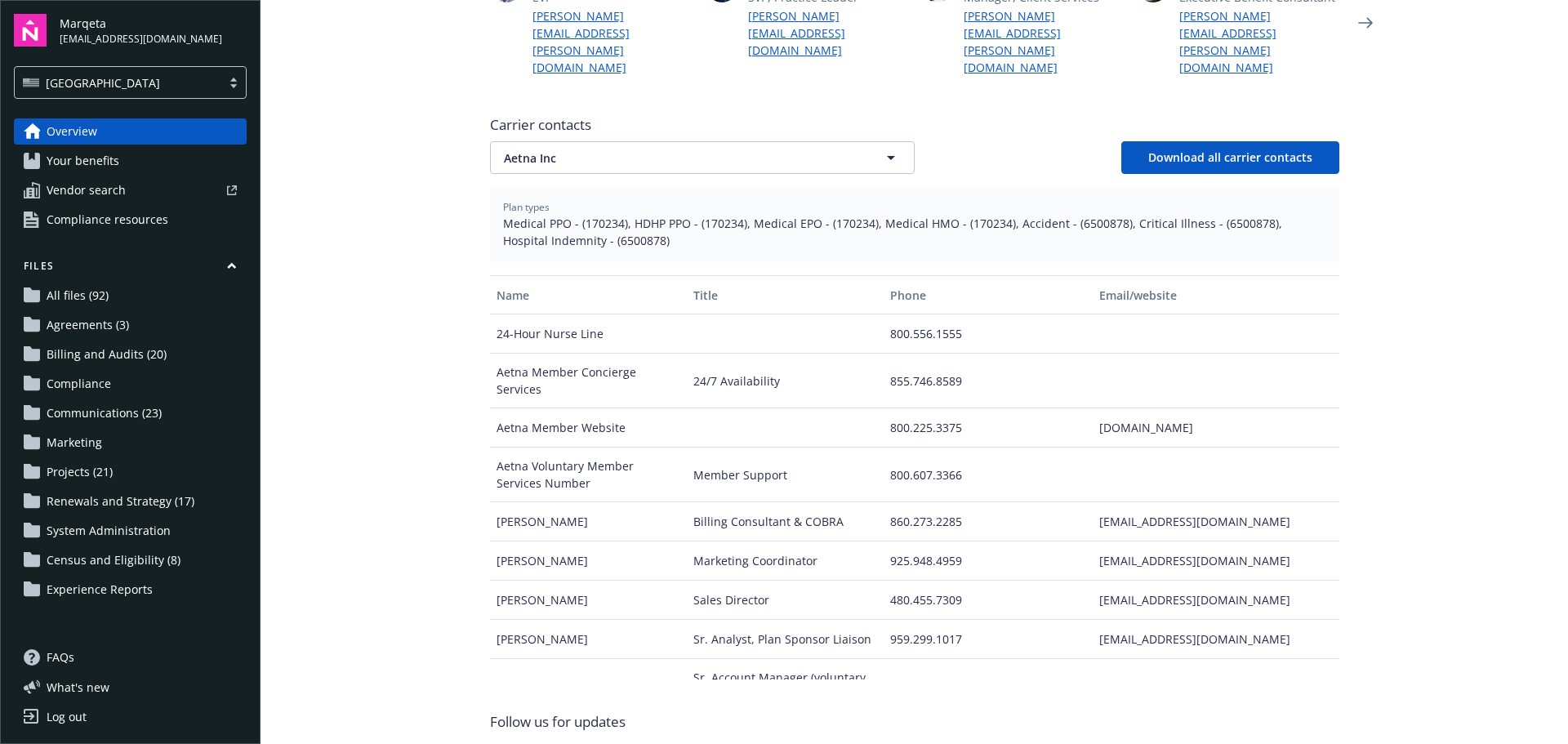
scroll to position [636, 0]
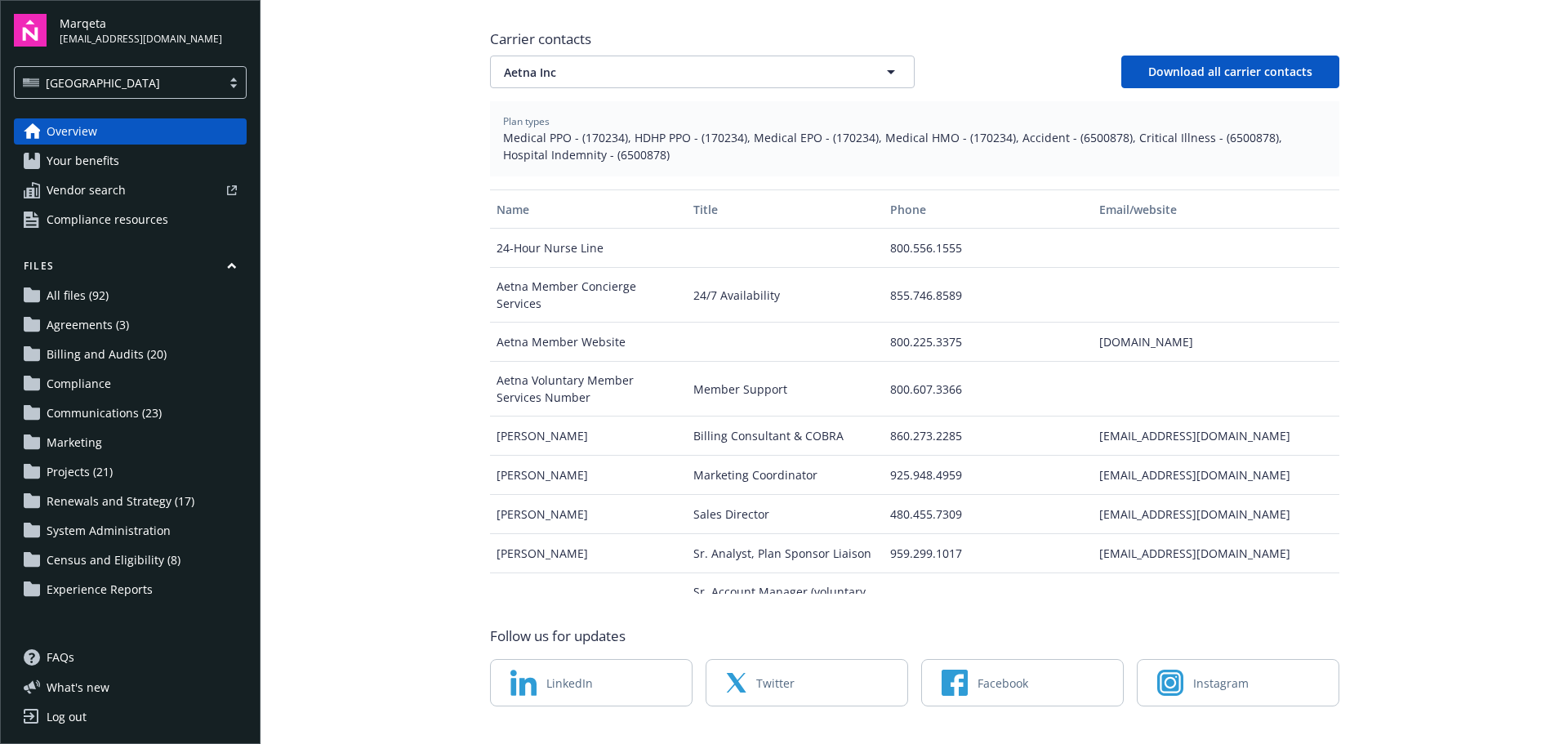
click at [45, 152] on link "Your benefits" at bounding box center [131, 161] width 233 height 26
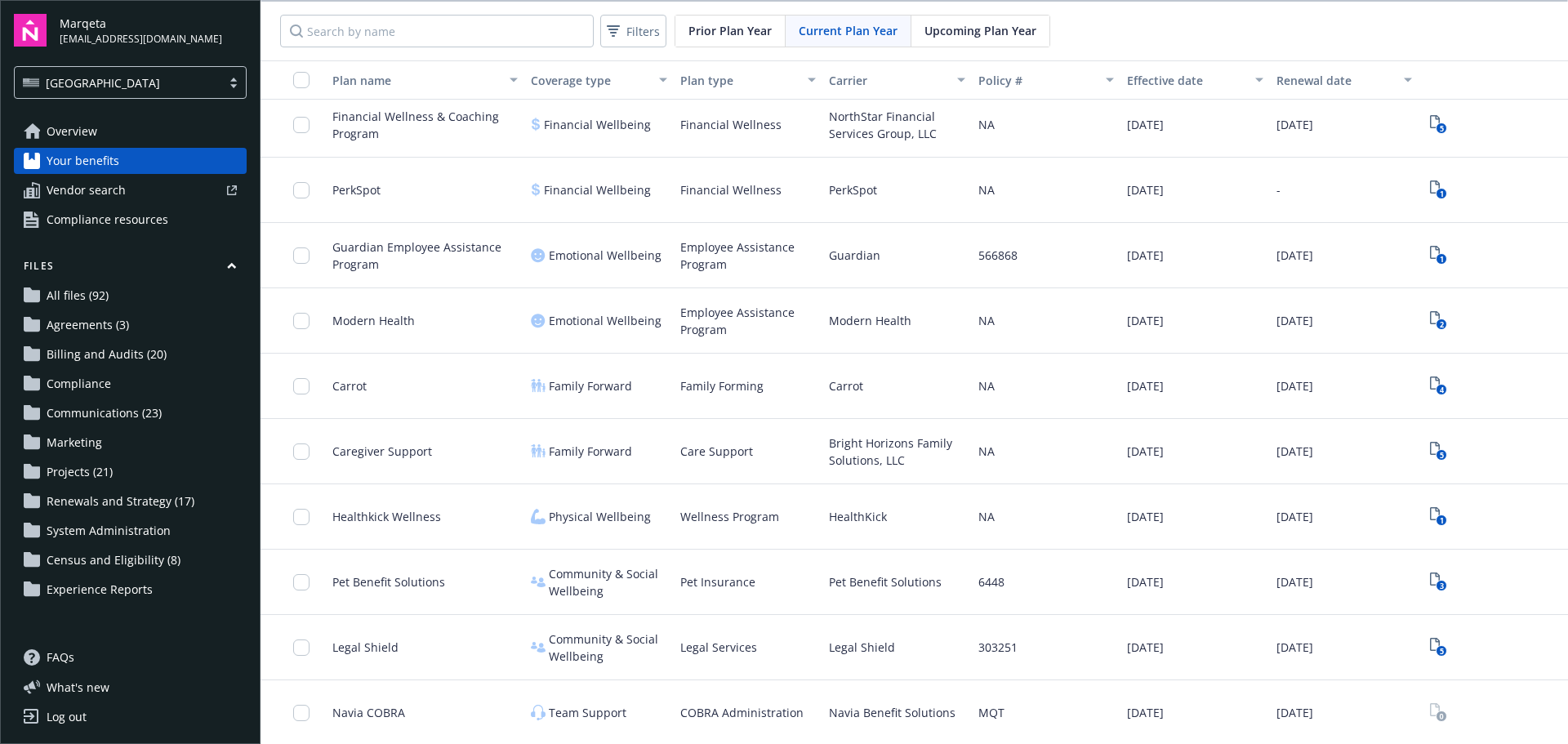
scroll to position [2, 0]
click at [148, 195] on link "Vendor search" at bounding box center [131, 190] width 233 height 26
click at [152, 220] on span "Compliance resources" at bounding box center [107, 220] width 121 height 26
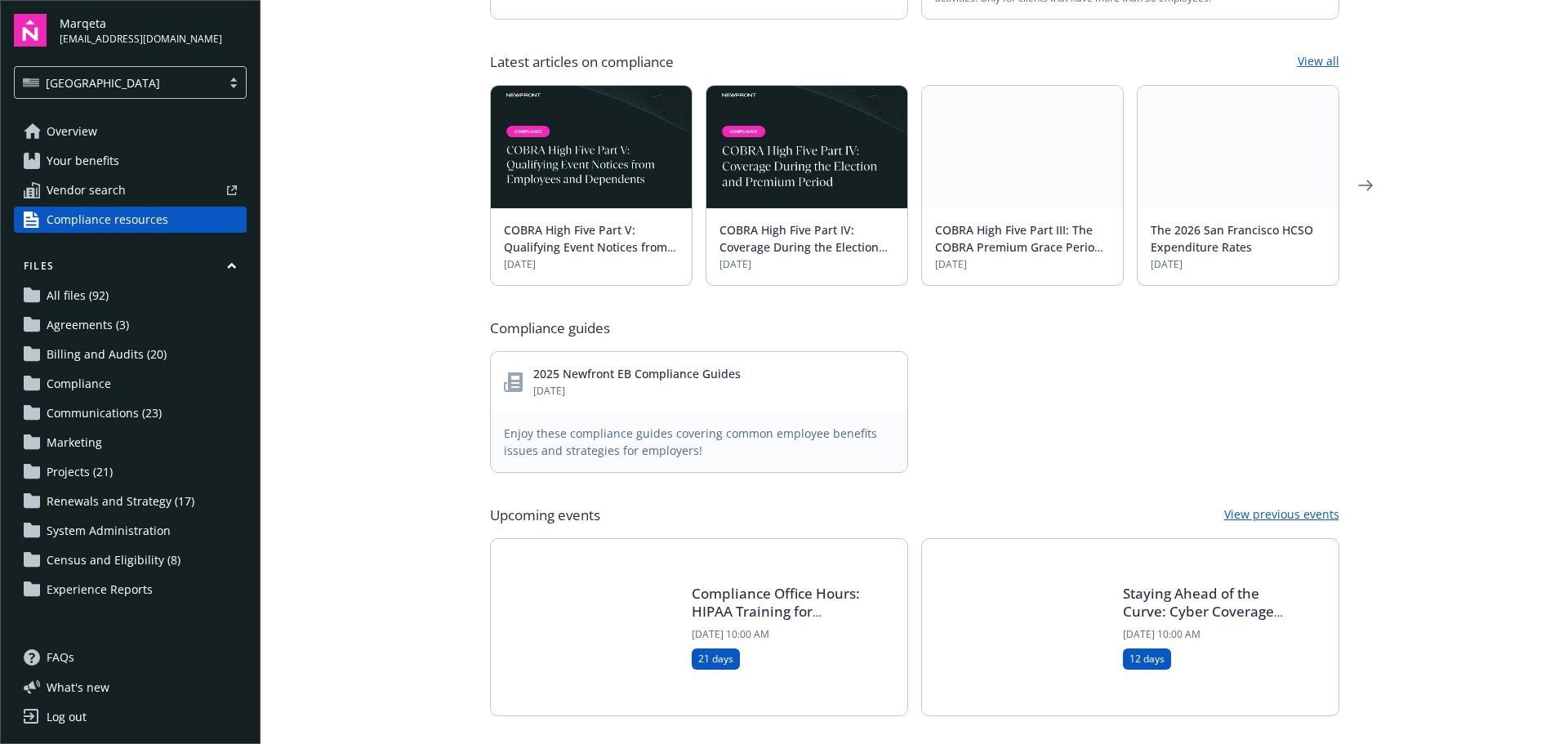
scroll to position [648, 0]
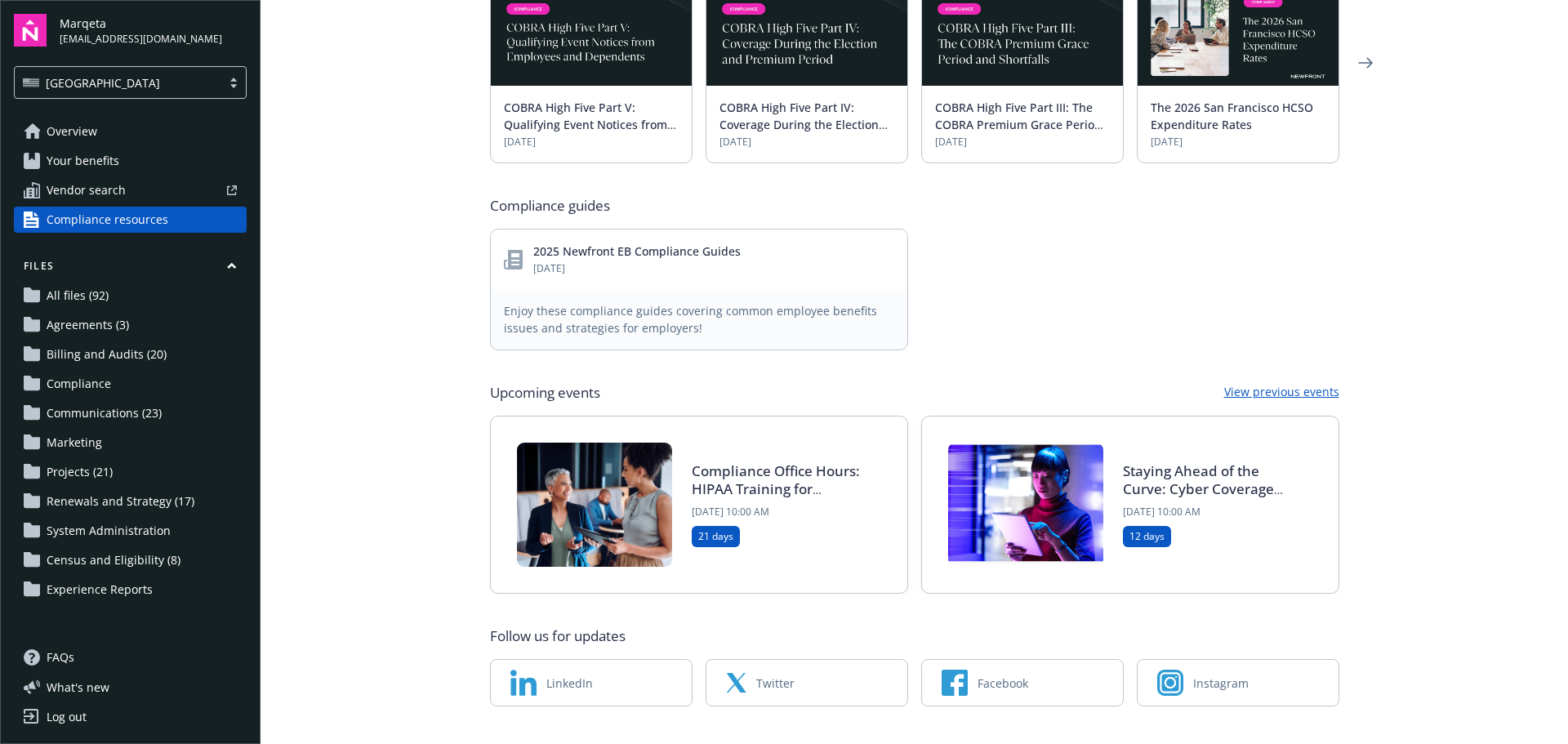
click at [104, 293] on span "All files (92)" at bounding box center [77, 296] width 62 height 26
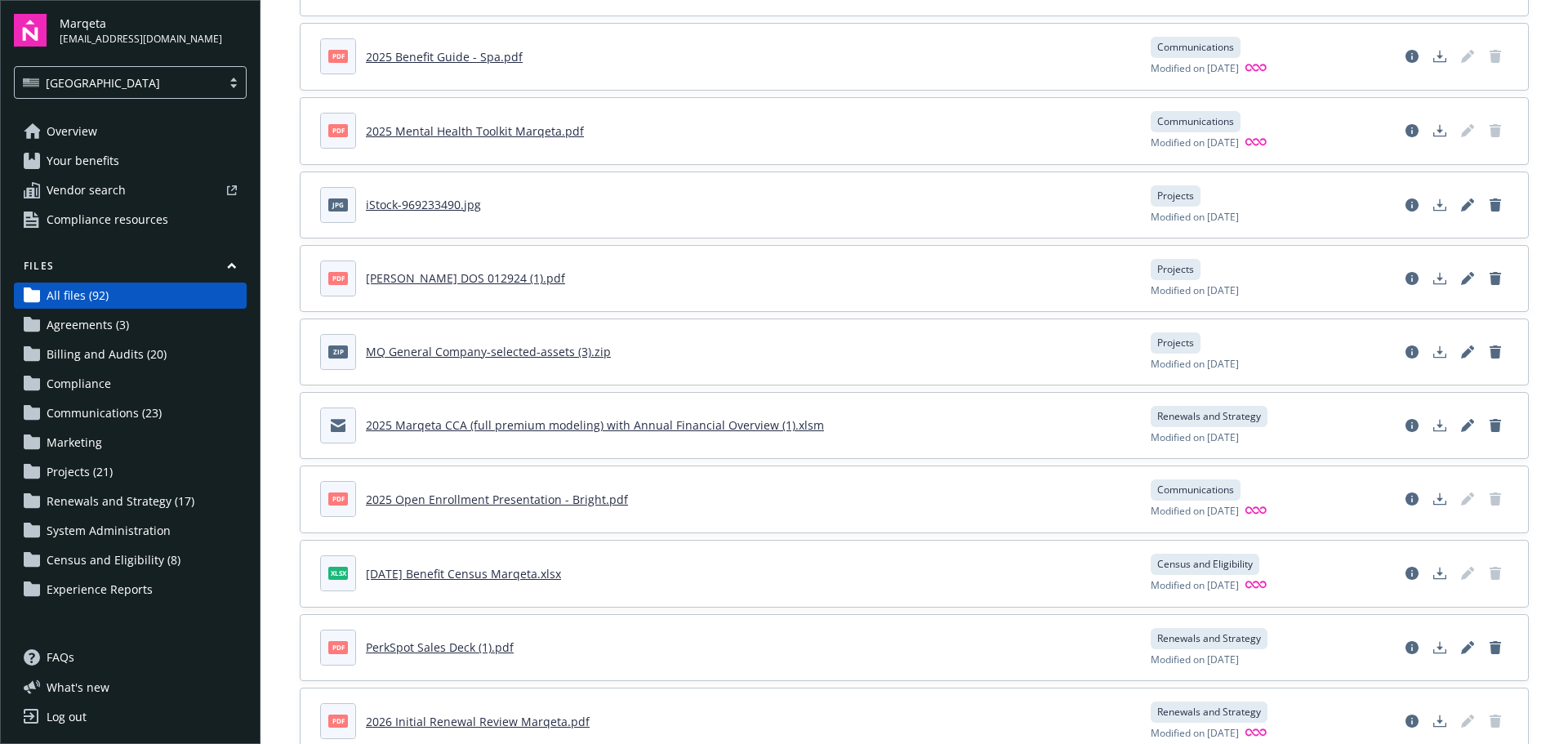
scroll to position [2941, 0]
click at [126, 165] on link "Your benefits" at bounding box center [131, 161] width 233 height 26
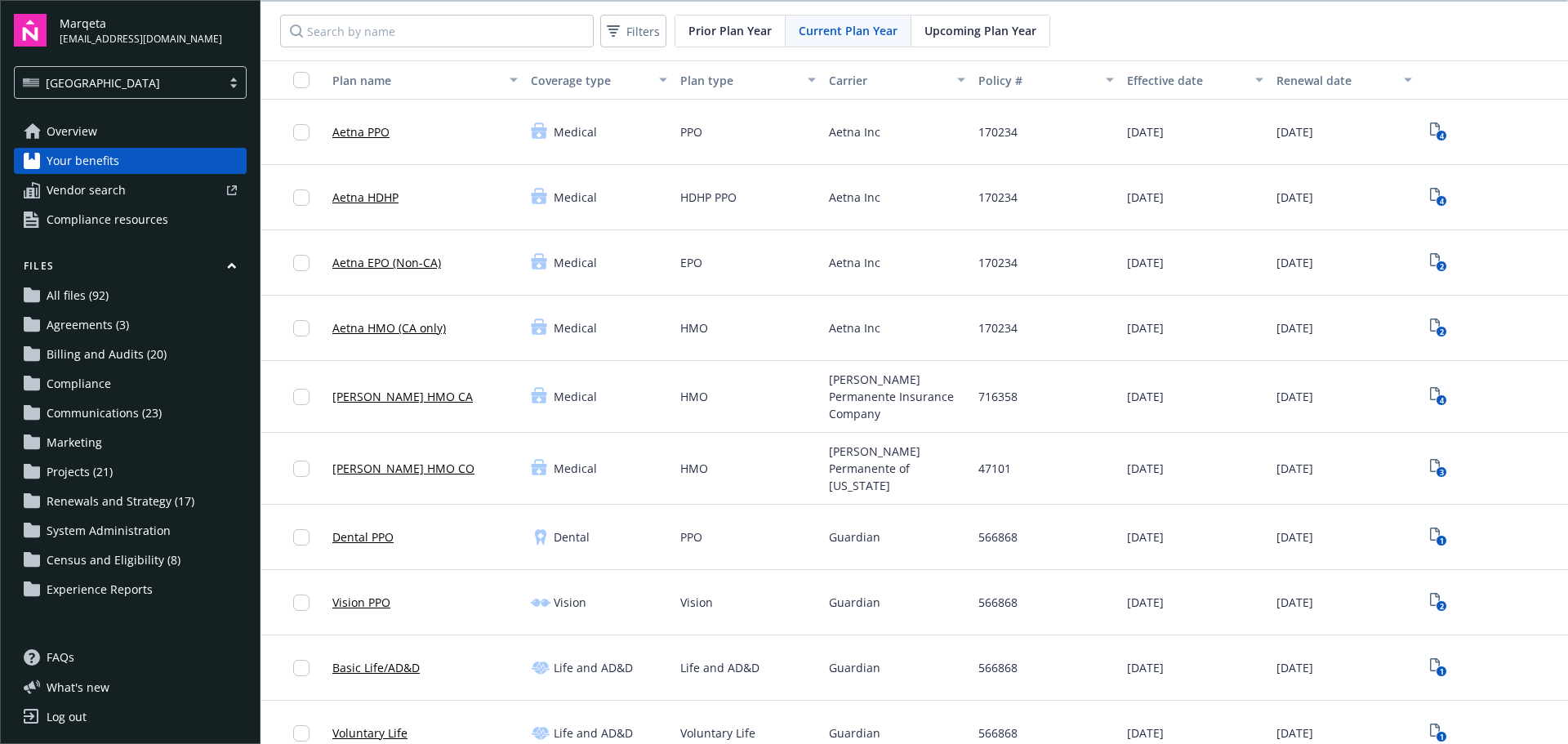
click at [952, 29] on span "Upcoming Plan Year" at bounding box center [980, 31] width 112 height 17
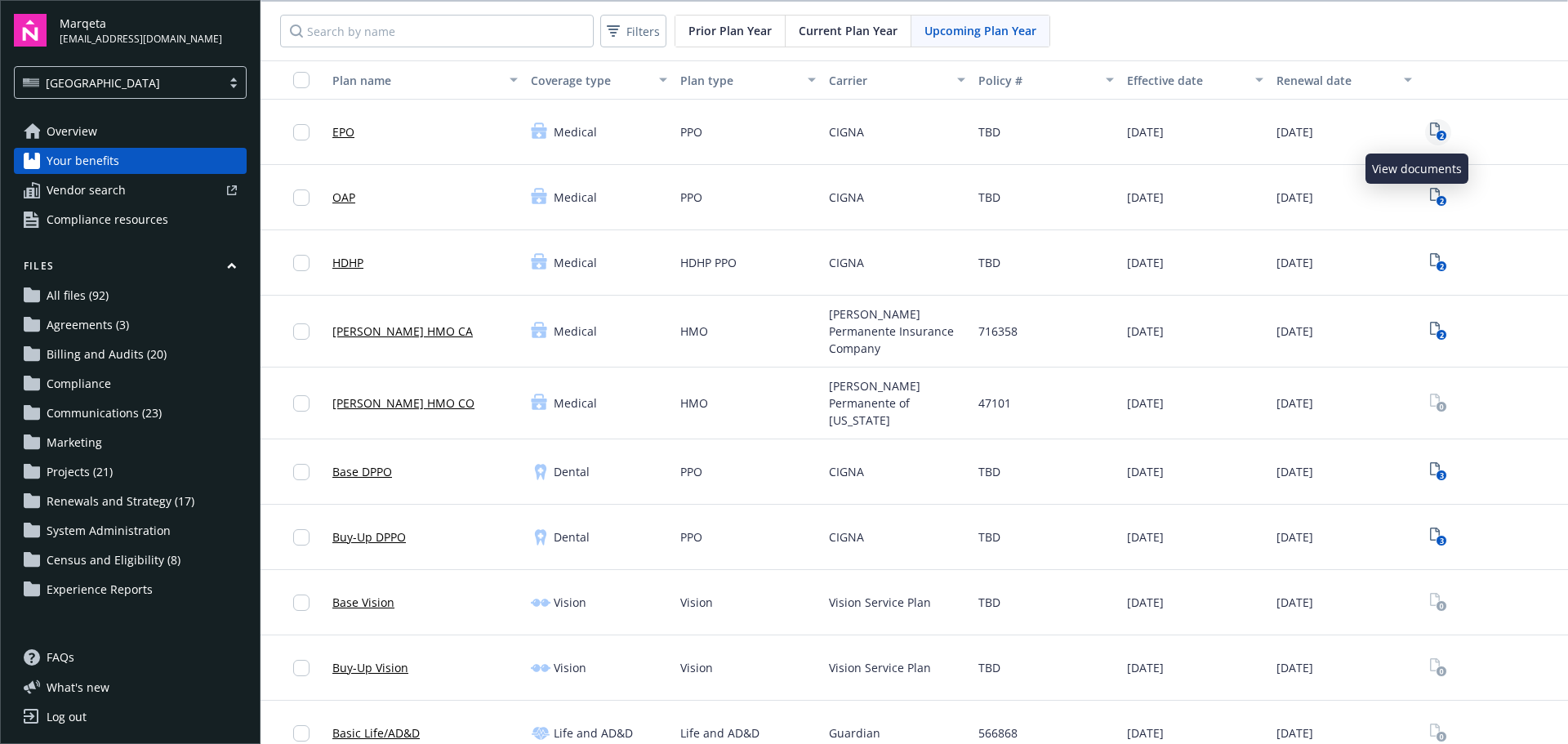
click at [1436, 136] on rect "View Plan Documents" at bounding box center [1441, 136] width 11 height 11
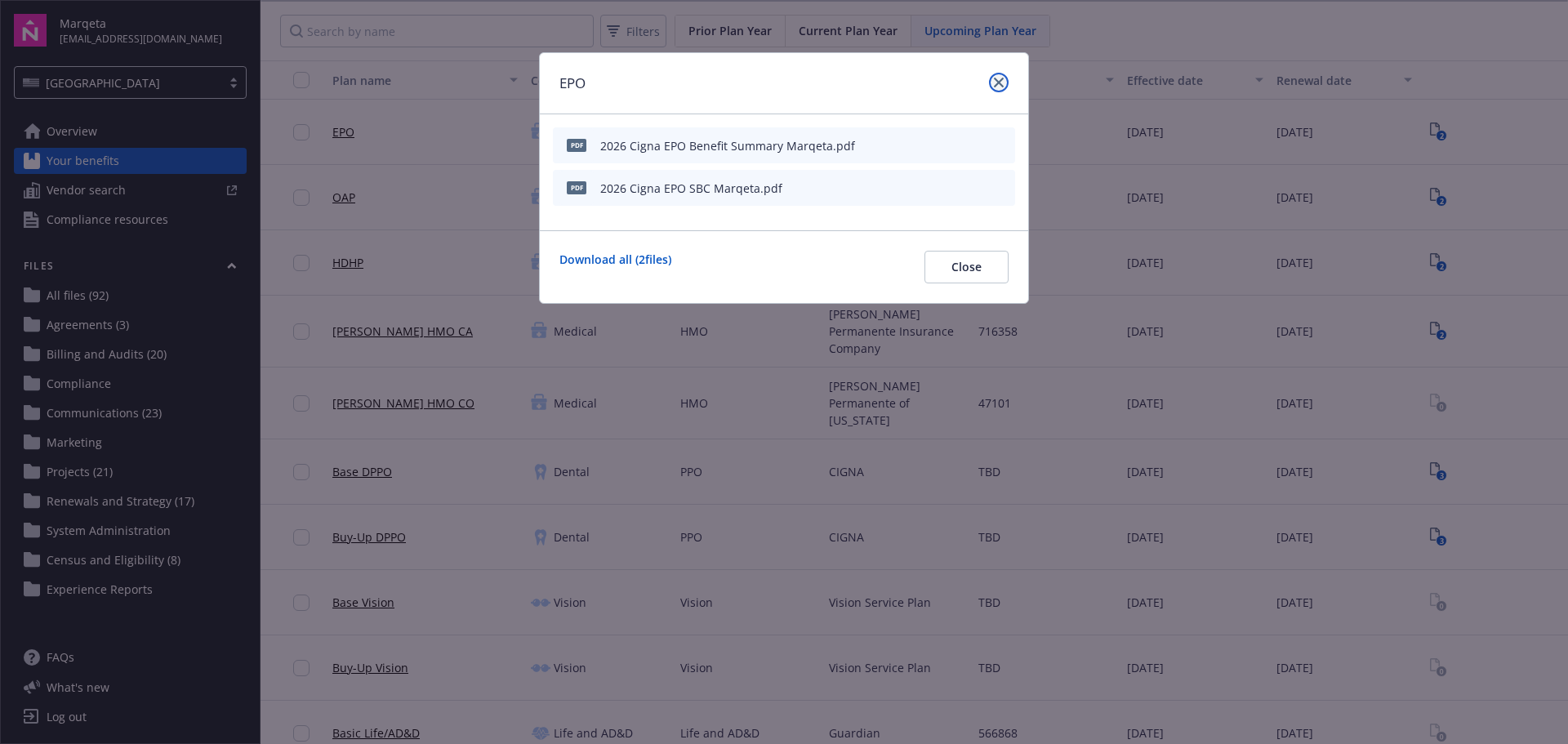
click at [1001, 79] on icon "close" at bounding box center [999, 83] width 10 height 10
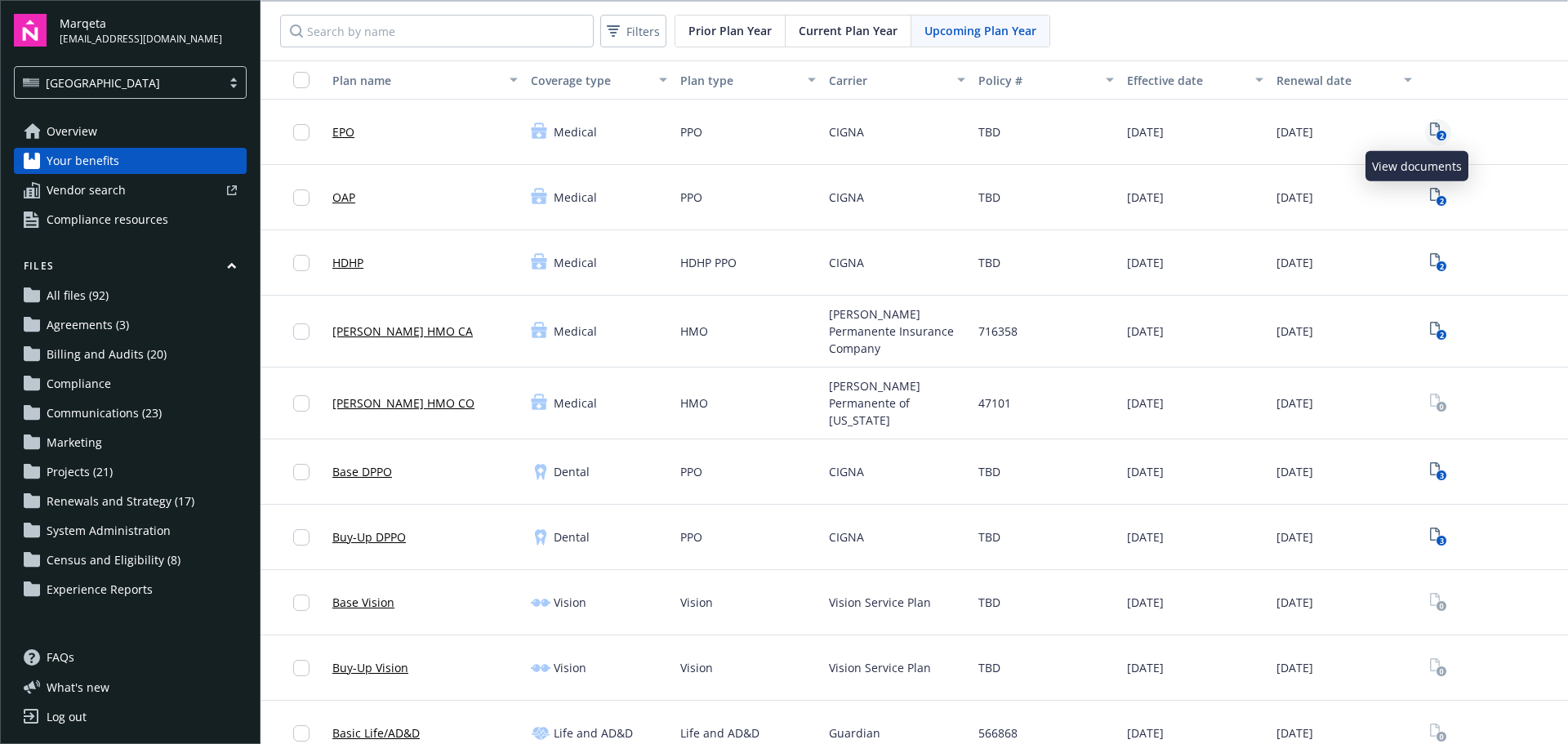
click at [1436, 133] on rect "View Plan Documents" at bounding box center [1441, 136] width 11 height 11
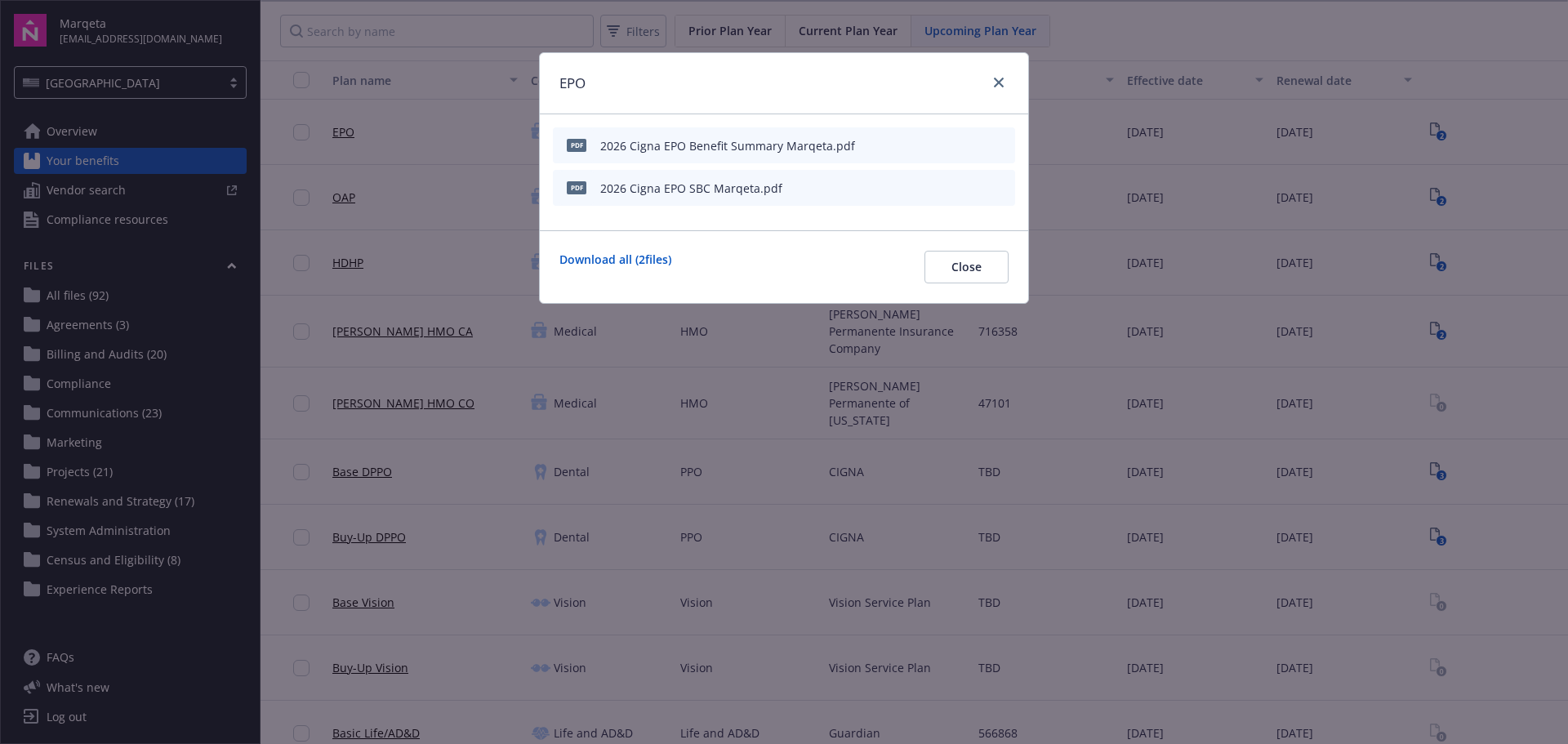
click at [975, 186] on icon "download file" at bounding box center [972, 185] width 11 height 10
click at [973, 143] on icon "download file" at bounding box center [972, 143] width 11 height 10
click at [1128, 41] on div "EPO pdf 2026 Cigna EPO Benefit Summary Marqeta.pdf pdf 2026 Cigna EPO SBC Marqe…" at bounding box center [784, 372] width 1568 height 744
click at [998, 81] on icon "close" at bounding box center [999, 83] width 10 height 10
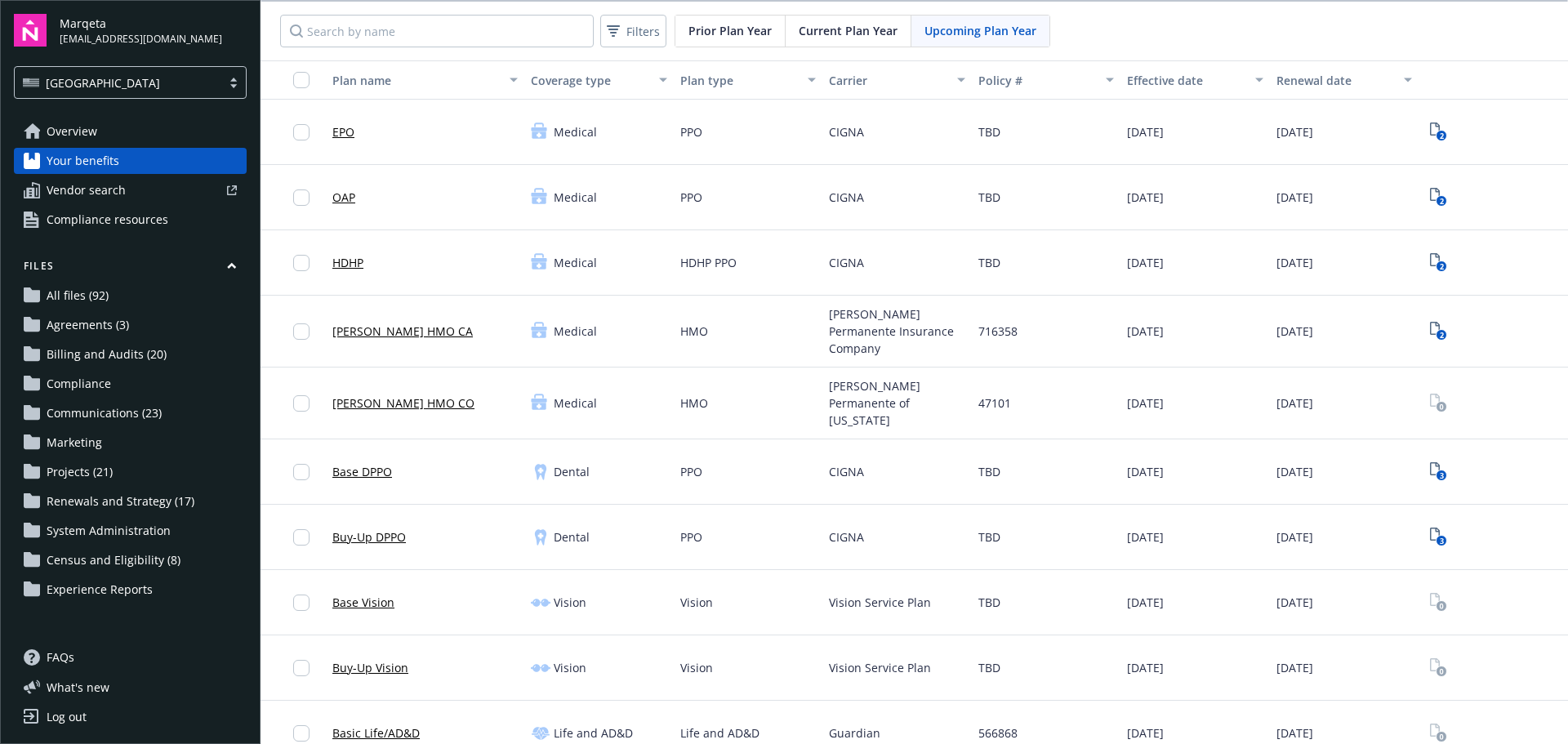
click at [341, 198] on link "OAP" at bounding box center [344, 197] width 23 height 17
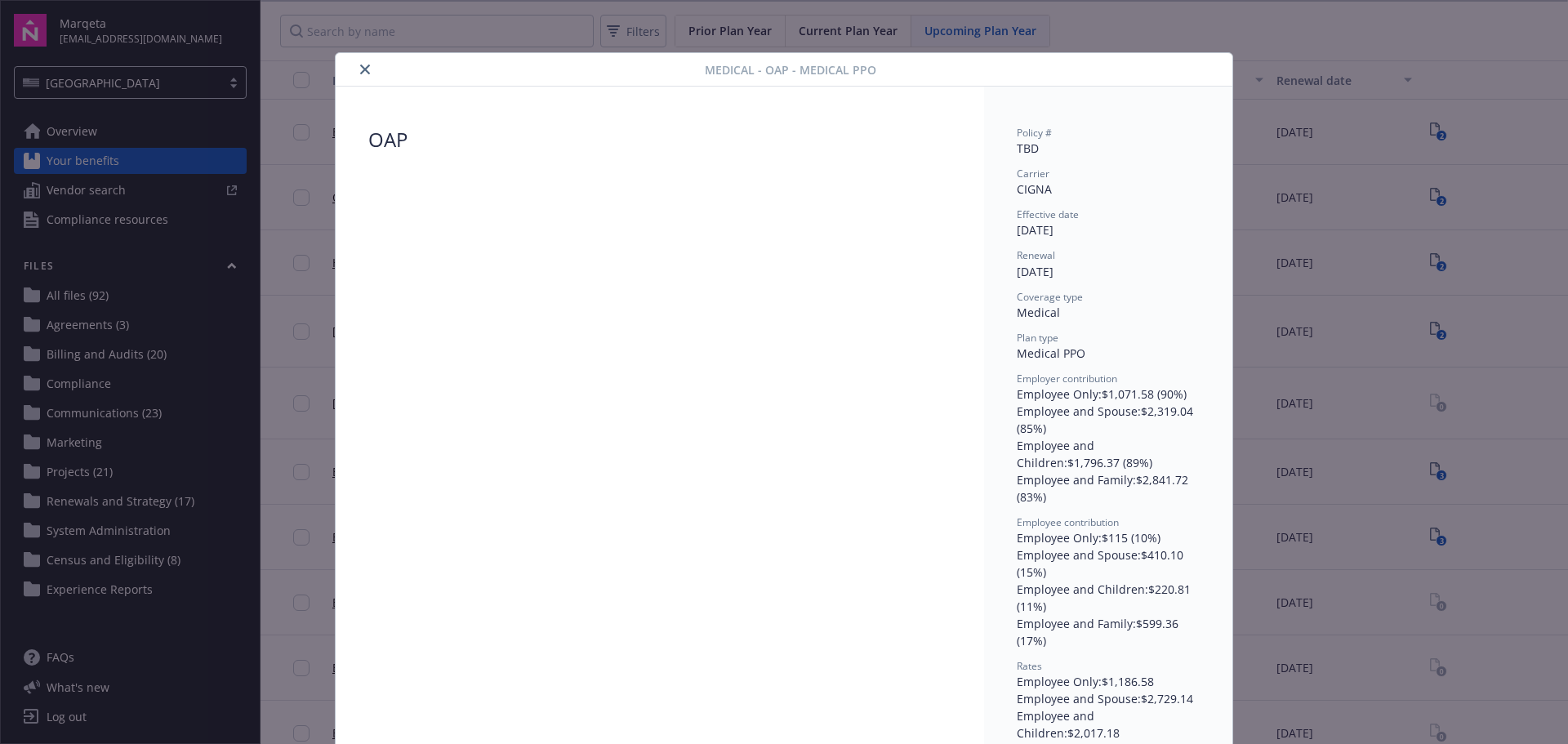
scroll to position [33, 0]
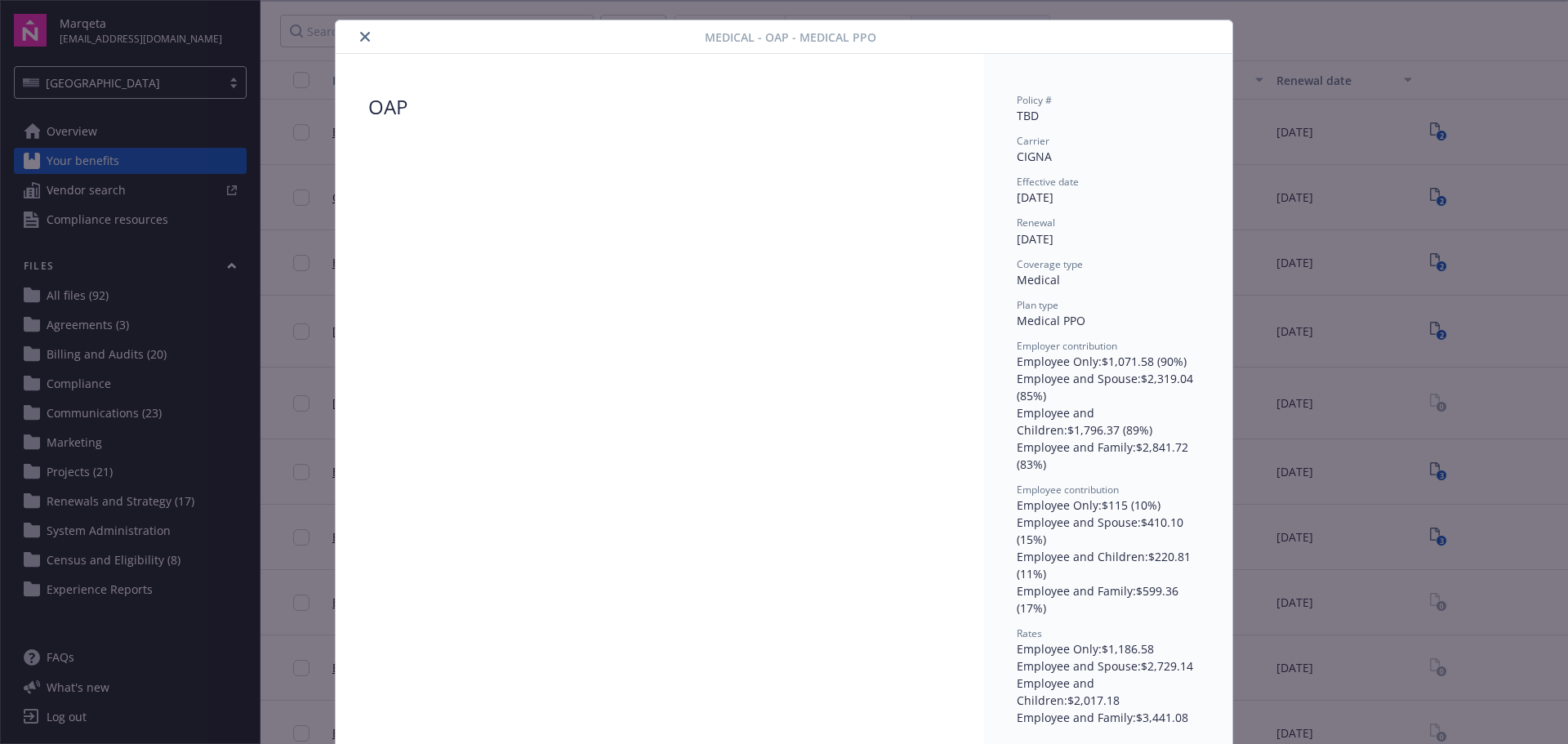
click at [360, 38] on icon "close" at bounding box center [365, 37] width 10 height 10
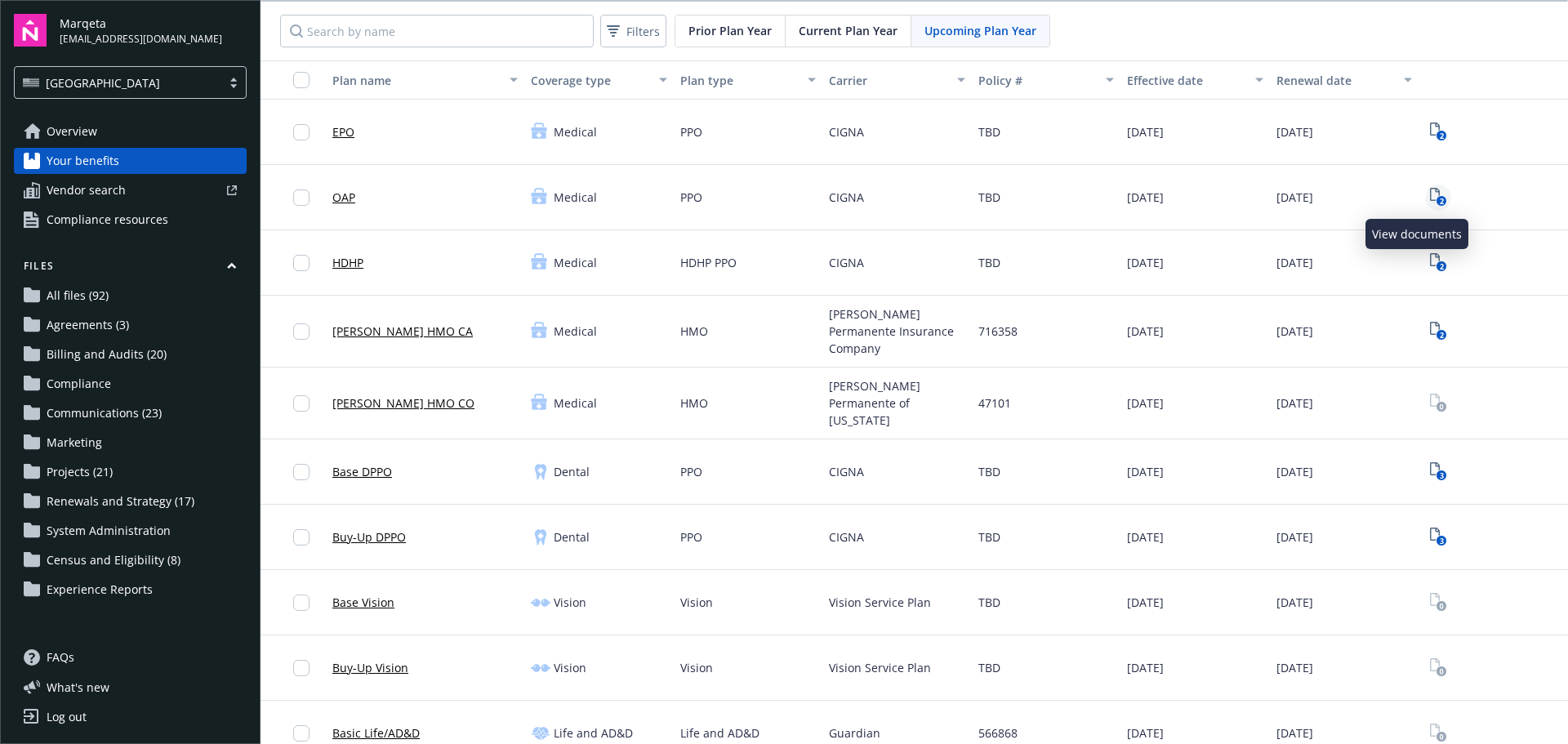
click at [1430, 194] on icon "View Plan Documents" at bounding box center [1435, 194] width 10 height 13
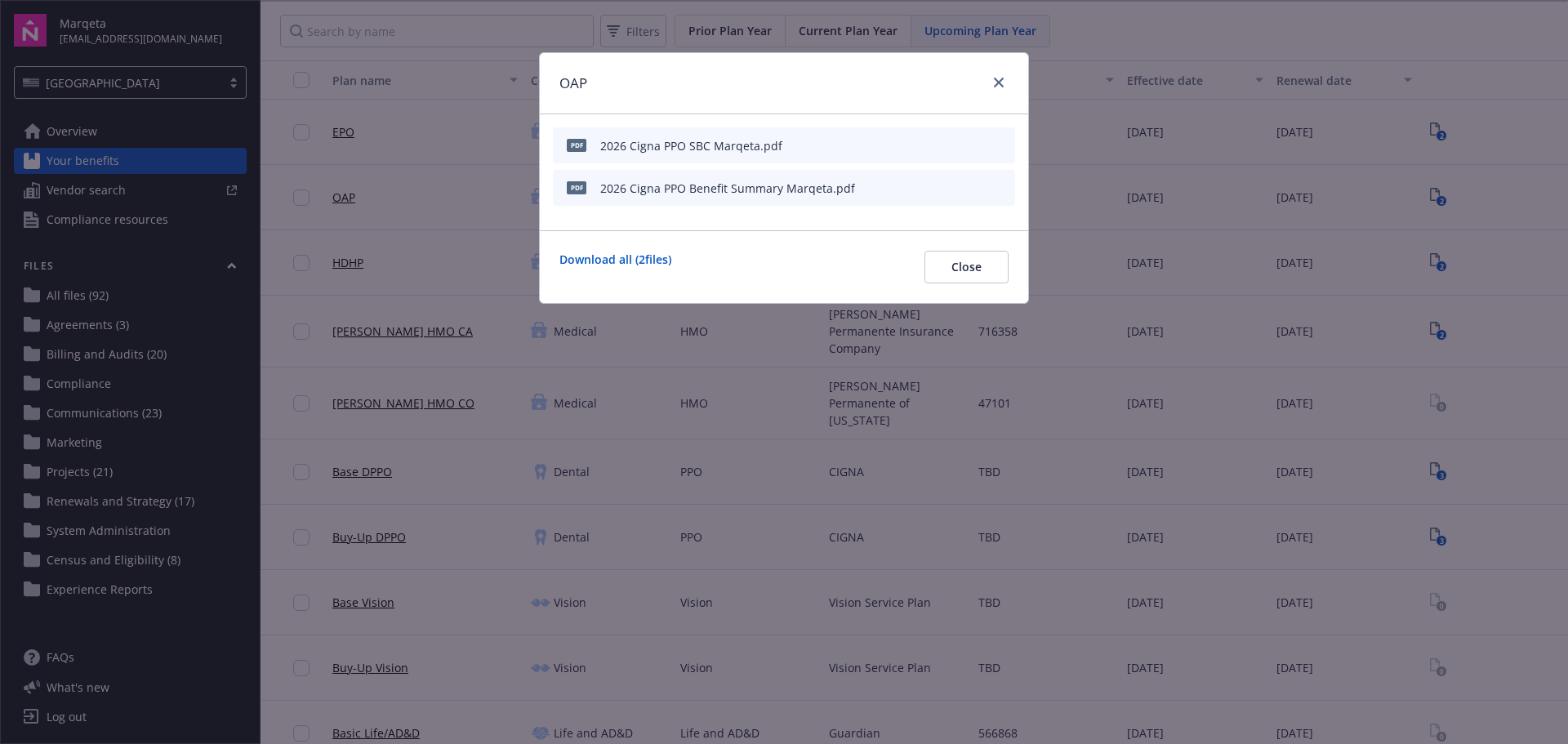
click at [970, 188] on icon "download file" at bounding box center [972, 187] width 13 height 13
click at [972, 145] on icon "download file" at bounding box center [972, 143] width 11 height 10
click at [1121, 36] on div "OAP pdf 2026 Cigna PPO SBC Marqeta.pdf pdf 2026 Cigna PPO Benefit Summary Marqe…" at bounding box center [784, 372] width 1568 height 744
click at [1005, 85] on link "close" at bounding box center [999, 83] width 20 height 20
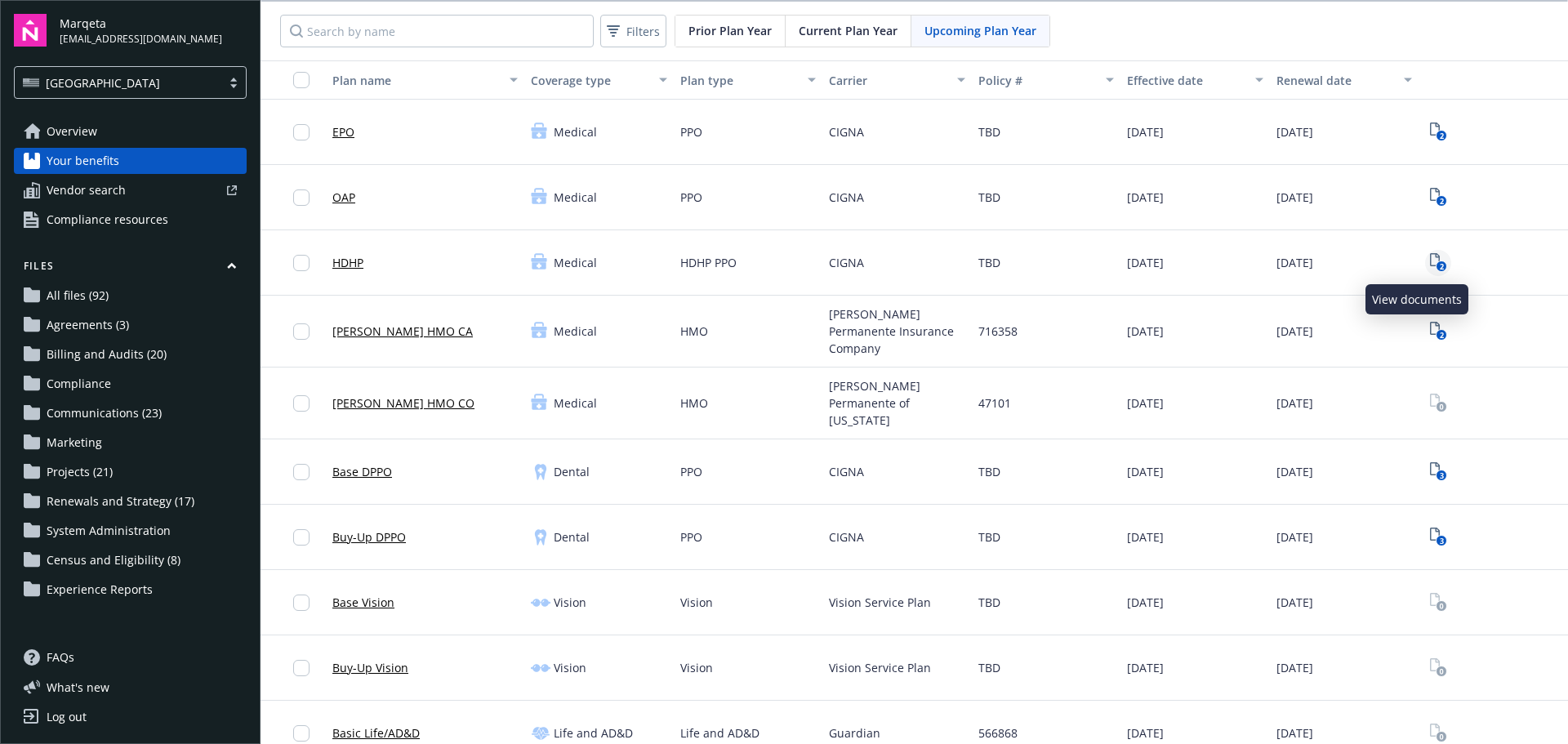
click at [1436, 264] on rect "View Plan Documents" at bounding box center [1441, 266] width 11 height 11
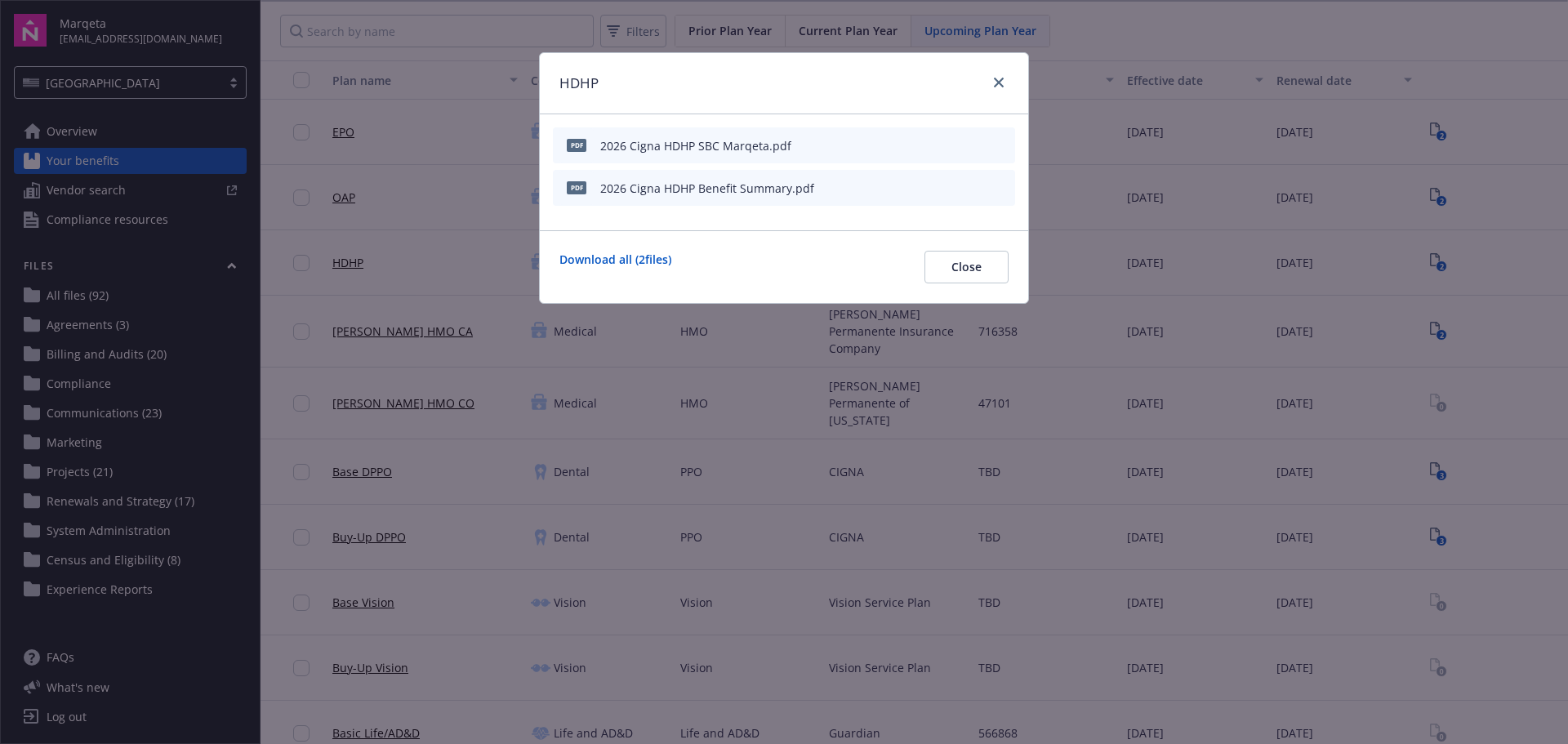
click at [976, 191] on icon "download file" at bounding box center [972, 187] width 13 height 13
click at [978, 141] on icon "download file" at bounding box center [972, 145] width 13 height 13
click at [1000, 83] on icon "close" at bounding box center [999, 83] width 10 height 10
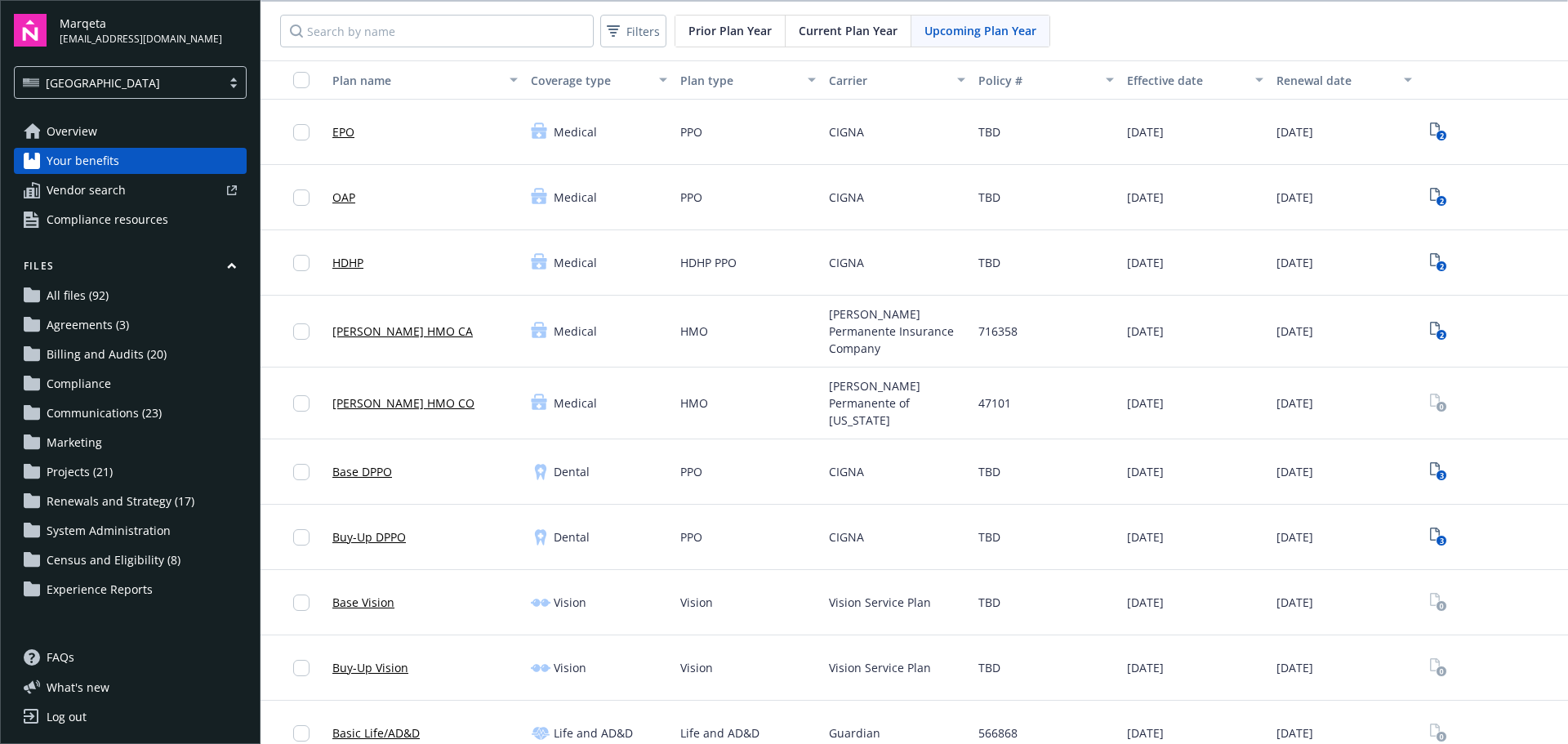
click at [1110, 39] on div "Filters Prior Plan Year Current Plan Year Upcoming Plan Year" at bounding box center [914, 31] width 1307 height 59
